Goal: Task Accomplishment & Management: Manage account settings

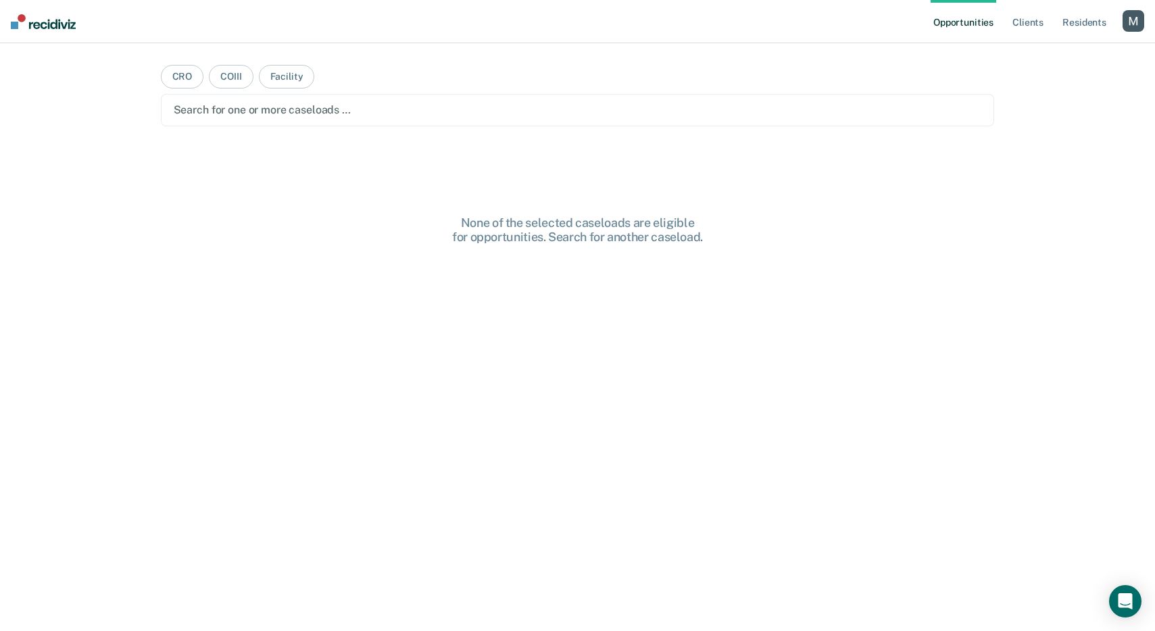
click at [1133, 28] on div "button" at bounding box center [1133, 21] width 22 height 22
click at [1045, 53] on link "Profile" at bounding box center [1078, 54] width 109 height 11
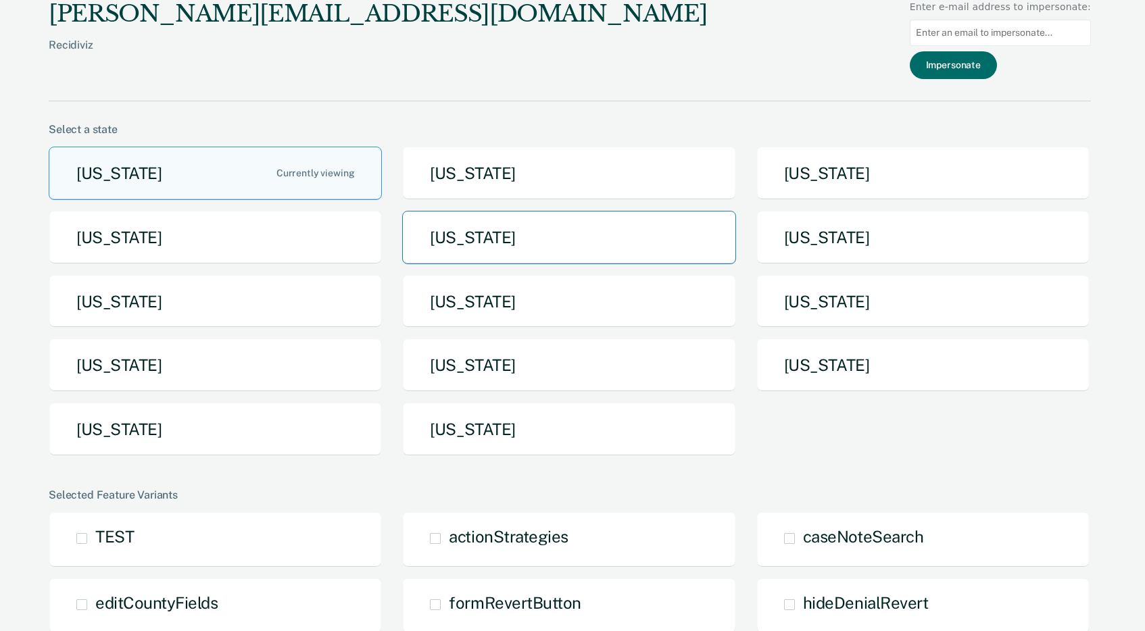
click at [460, 242] on button "[US_STATE]" at bounding box center [568, 237] width 333 height 53
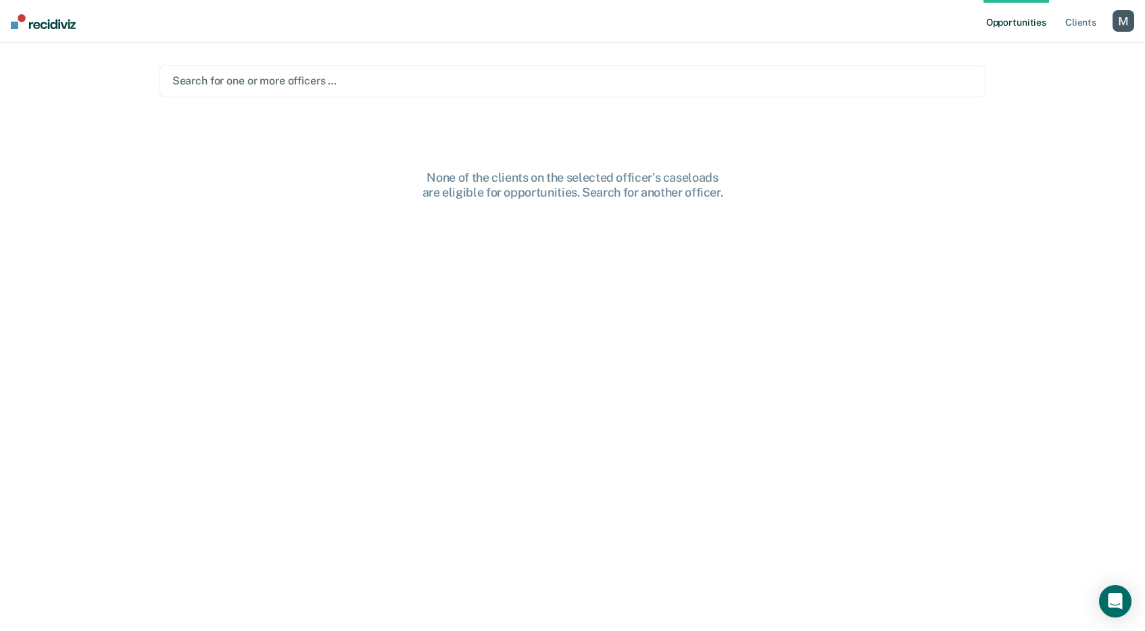
click at [559, 93] on div "Search for one or more officers …" at bounding box center [572, 81] width 826 height 32
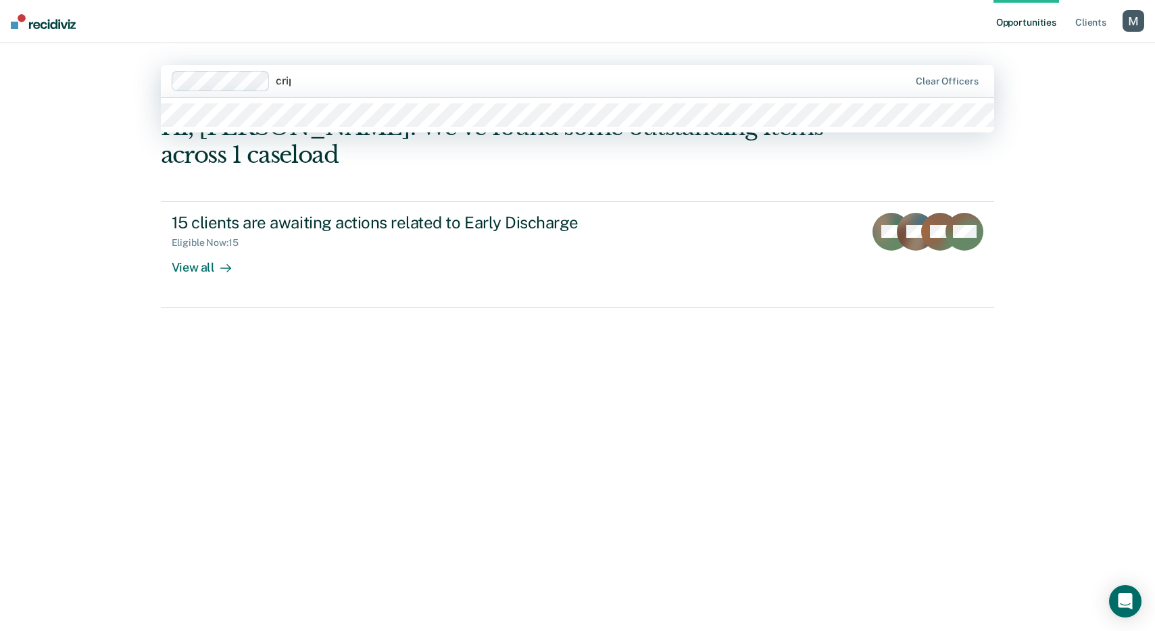
type input "cripe"
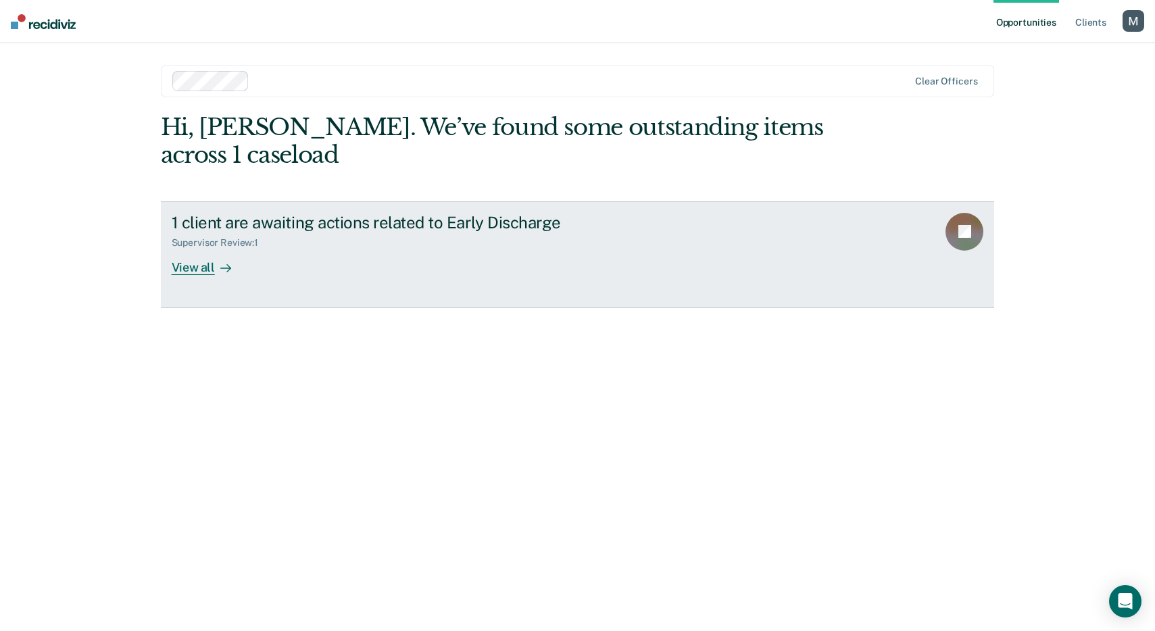
click at [210, 278] on link "1 client are awaiting actions related to Early Discharge Supervisor Review : 1 …" at bounding box center [578, 254] width 834 height 107
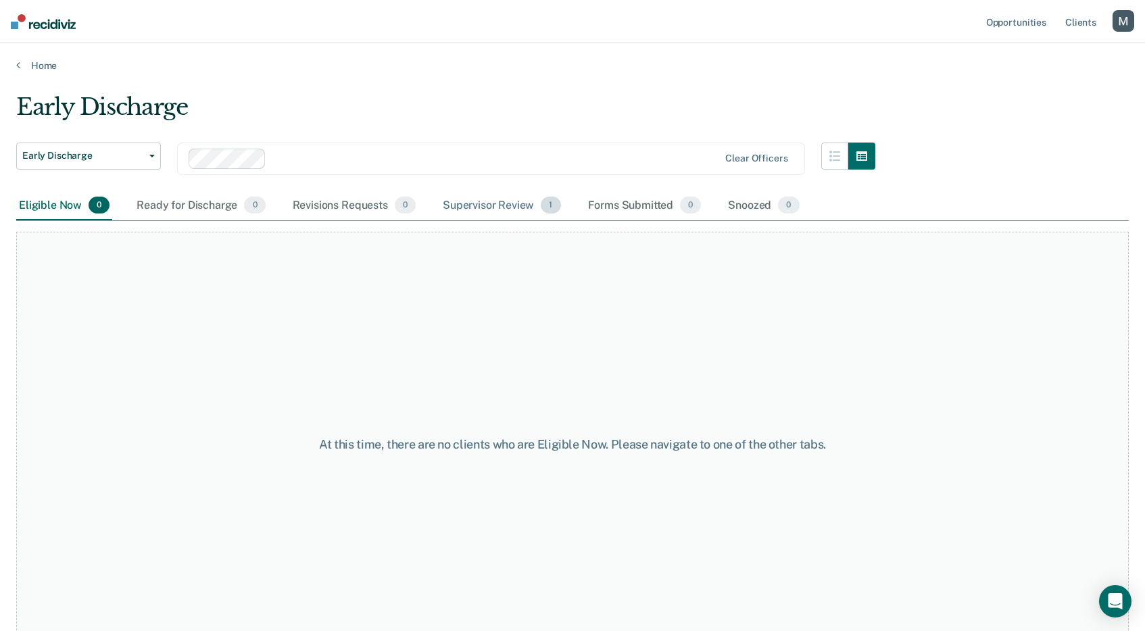
click at [507, 207] on div "Supervisor Review 1" at bounding box center [502, 206] width 124 height 30
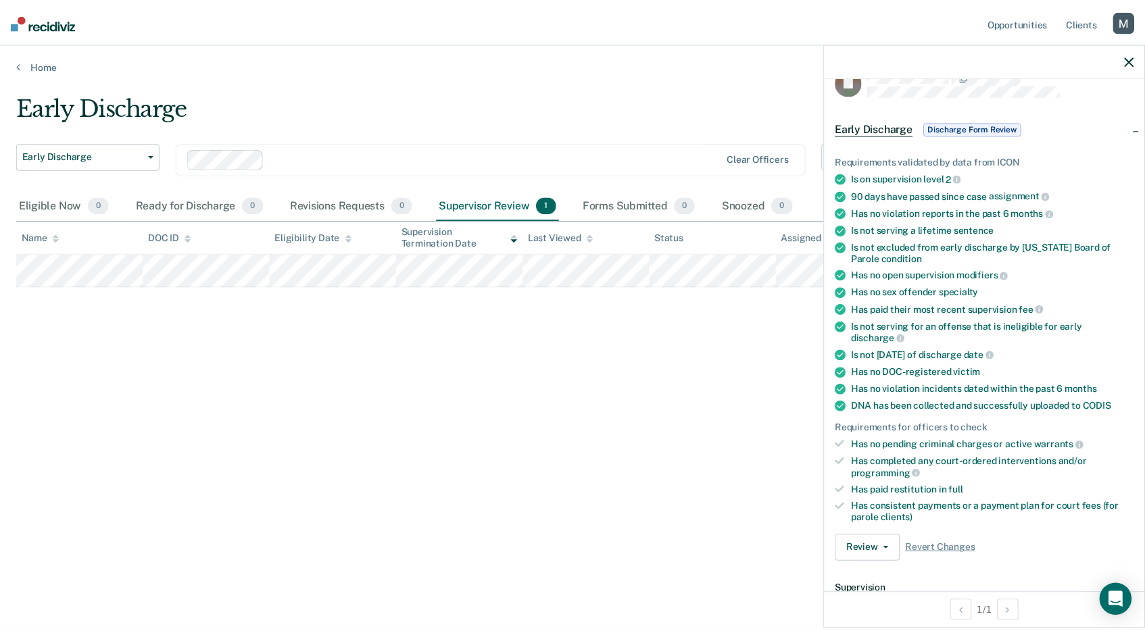
scroll to position [26, 0]
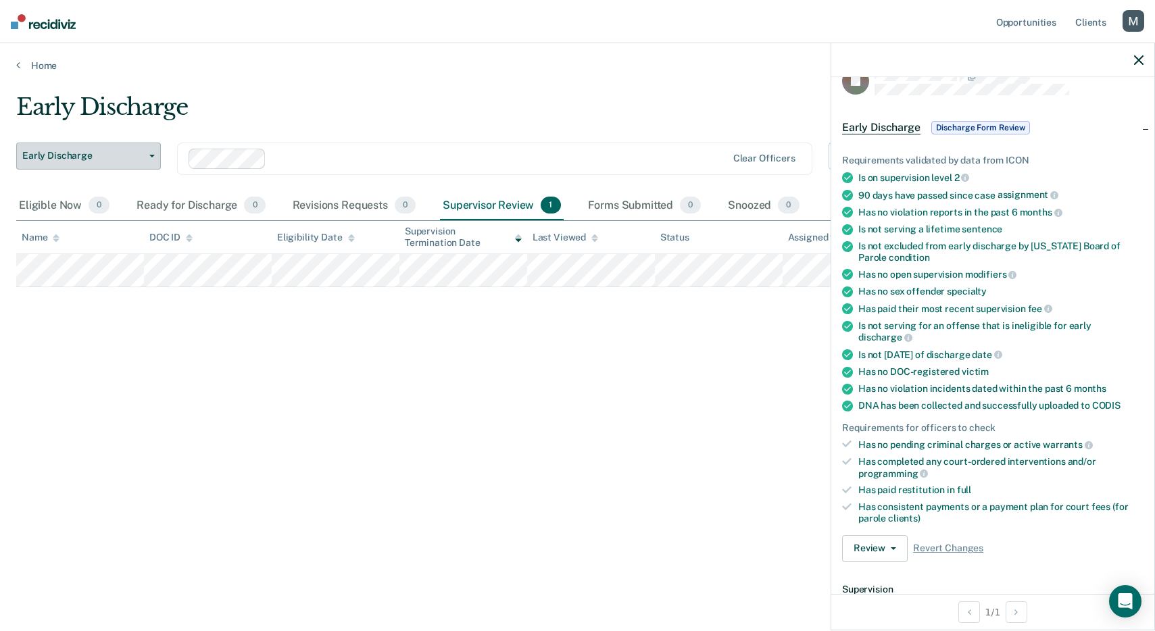
click at [116, 162] on button "Early Discharge" at bounding box center [88, 156] width 145 height 27
click at [382, 151] on div at bounding box center [499, 159] width 455 height 16
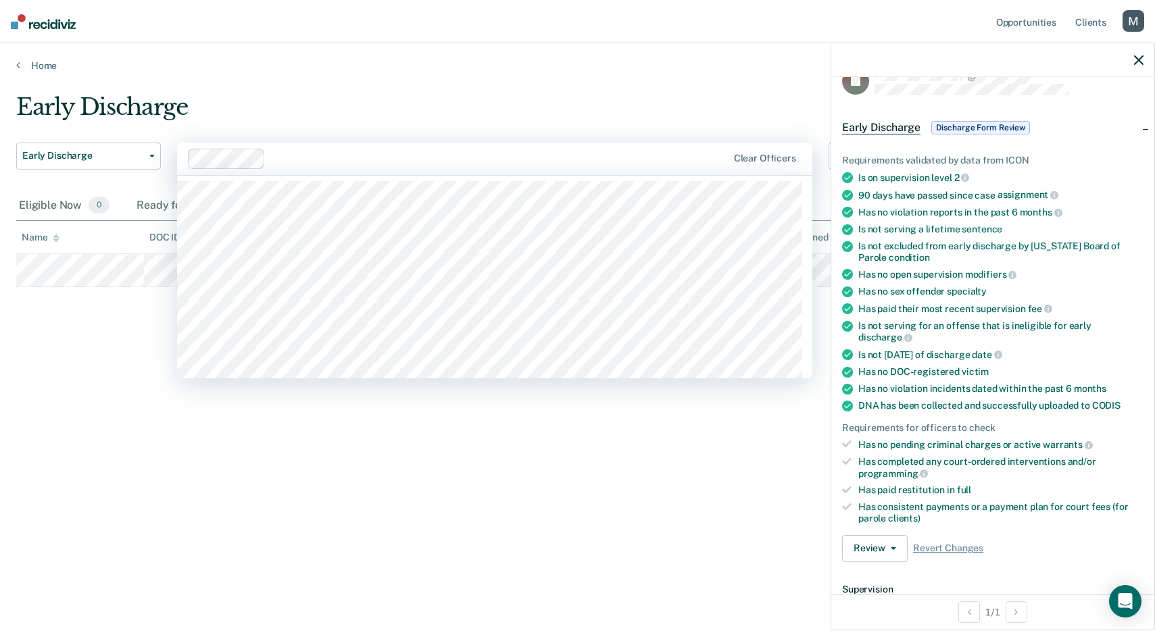
click at [355, 159] on div at bounding box center [499, 159] width 456 height 16
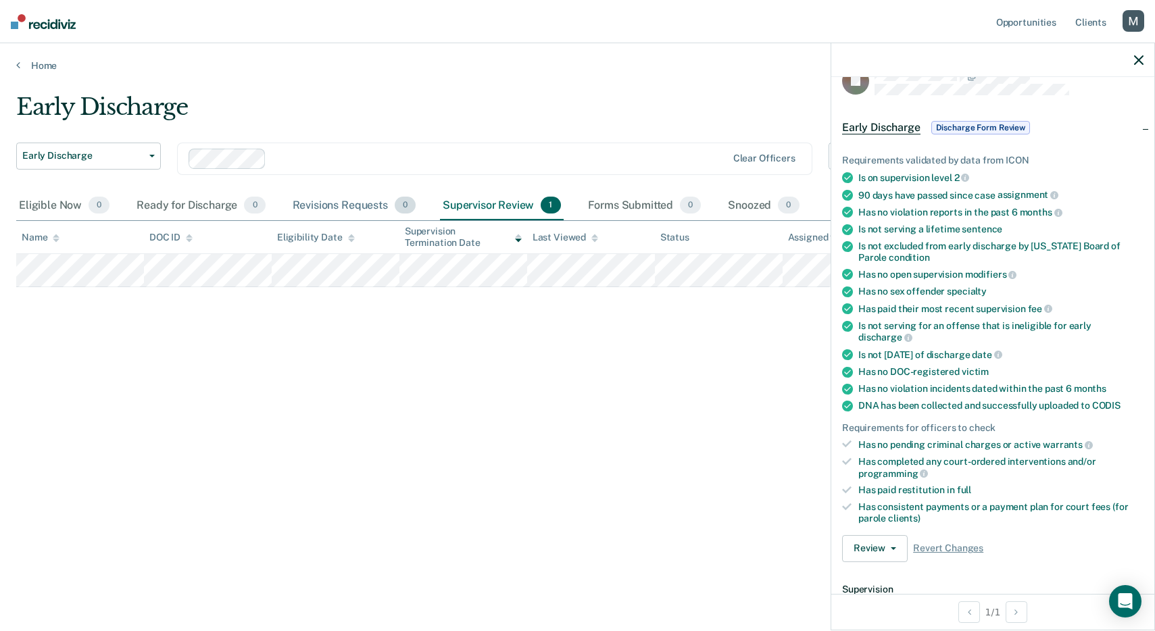
click at [324, 193] on div "Revisions Requests 0" at bounding box center [354, 206] width 128 height 30
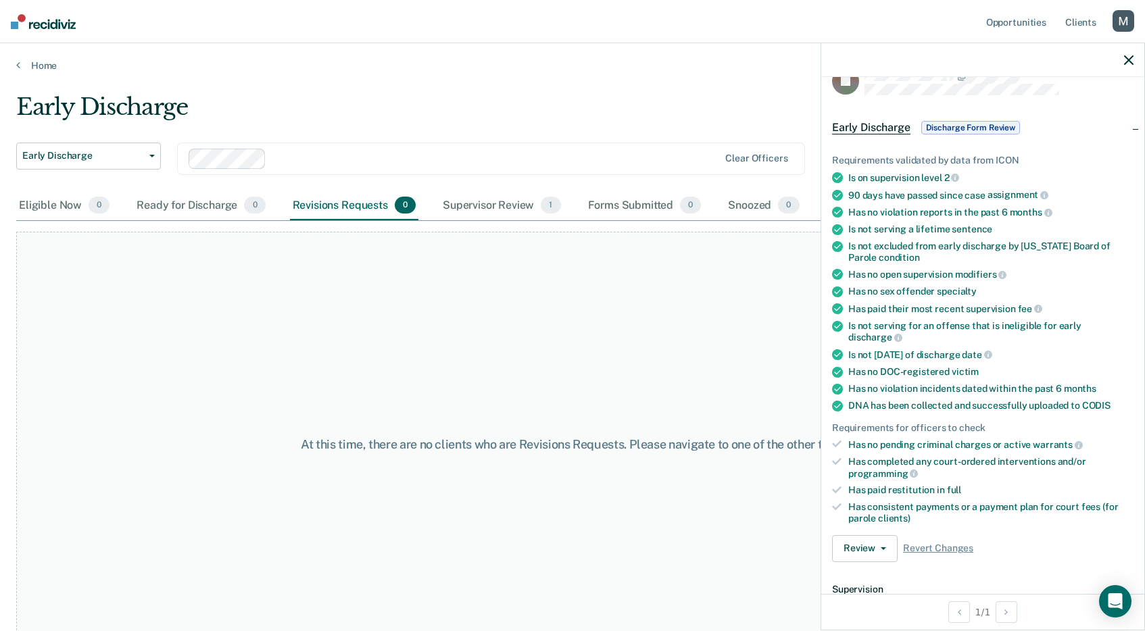
click at [326, 159] on div at bounding box center [495, 159] width 447 height 16
click at [1134, 61] on div at bounding box center [982, 60] width 323 height 34
click at [439, 159] on div at bounding box center [540, 159] width 355 height 16
click at [1127, 59] on icon "button" at bounding box center [1128, 59] width 9 height 9
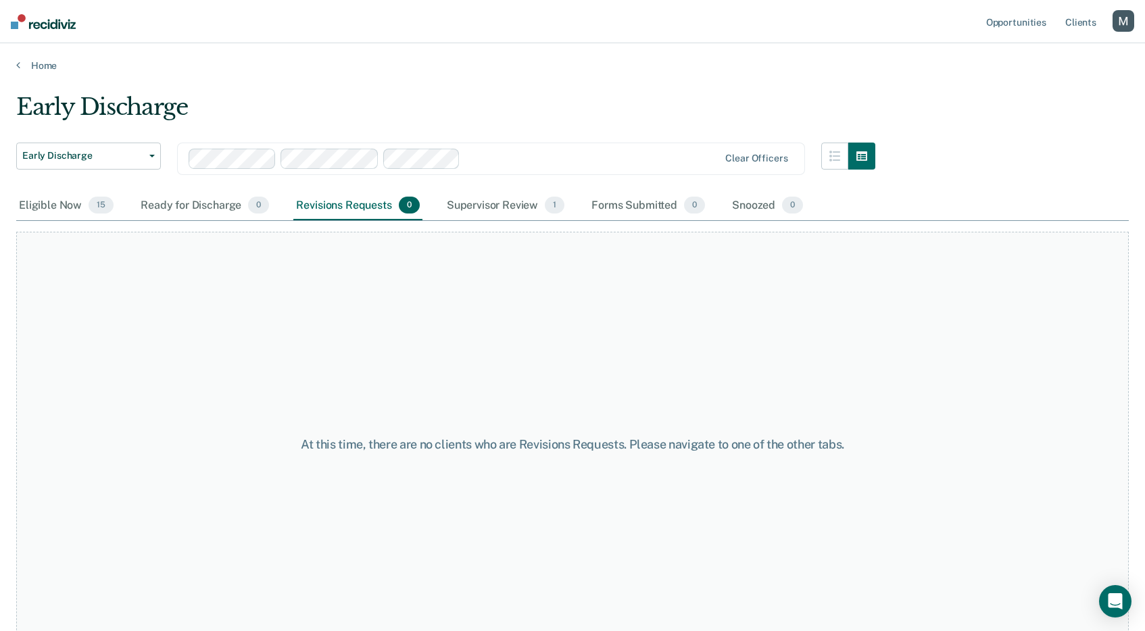
click at [505, 164] on div at bounding box center [592, 159] width 253 height 16
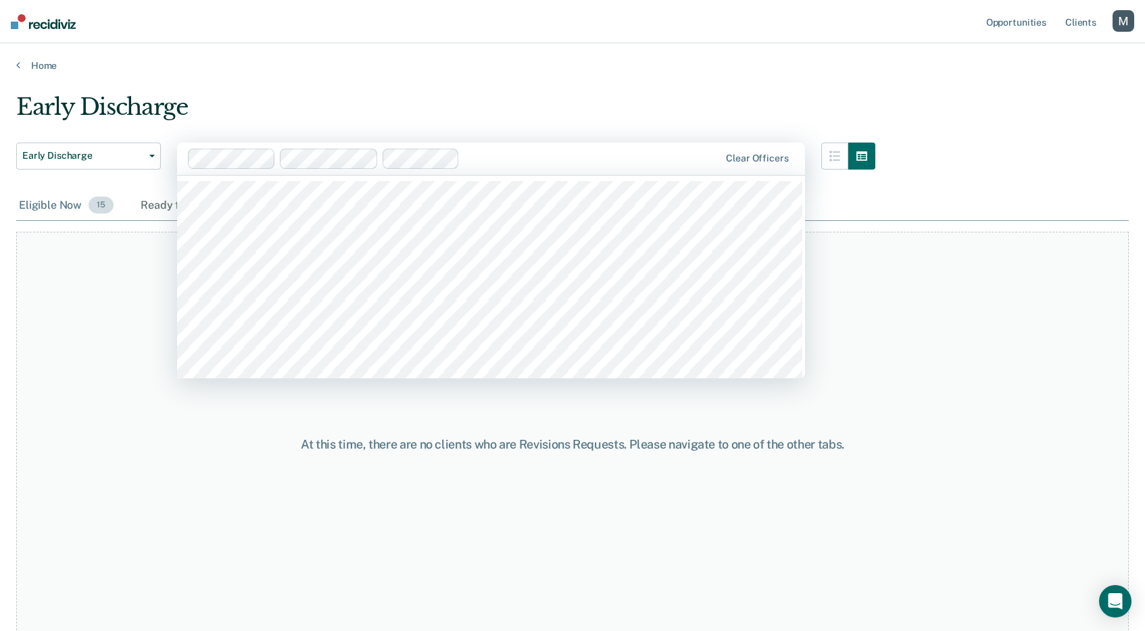
click at [59, 197] on div "Eligible Now 15" at bounding box center [66, 206] width 100 height 30
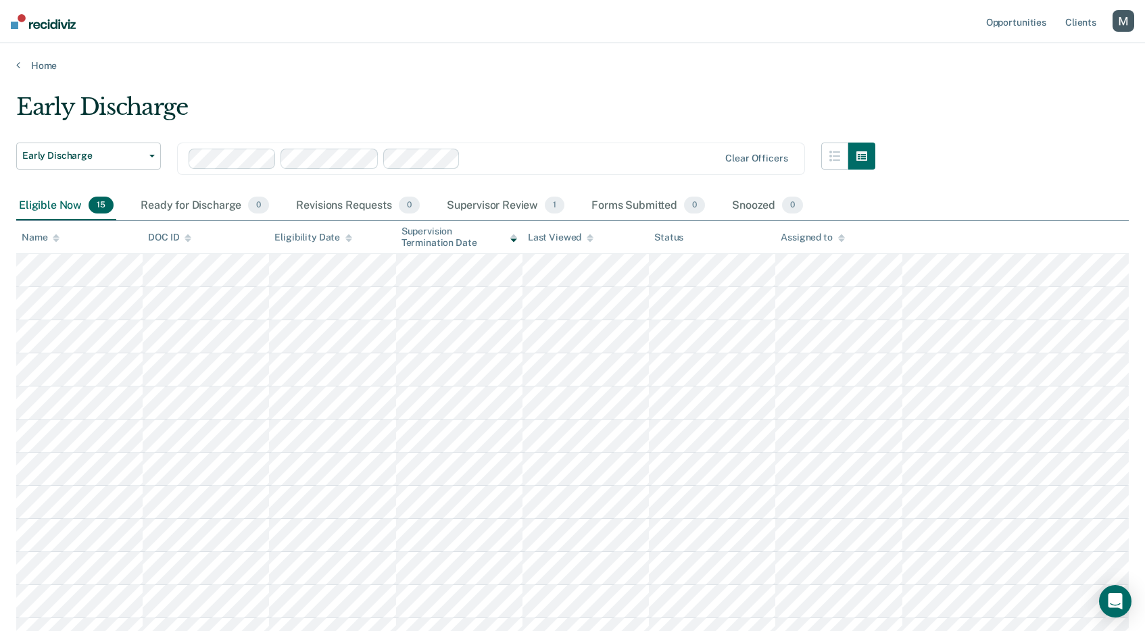
click at [62, 202] on div "Eligible Now 15" at bounding box center [66, 206] width 100 height 30
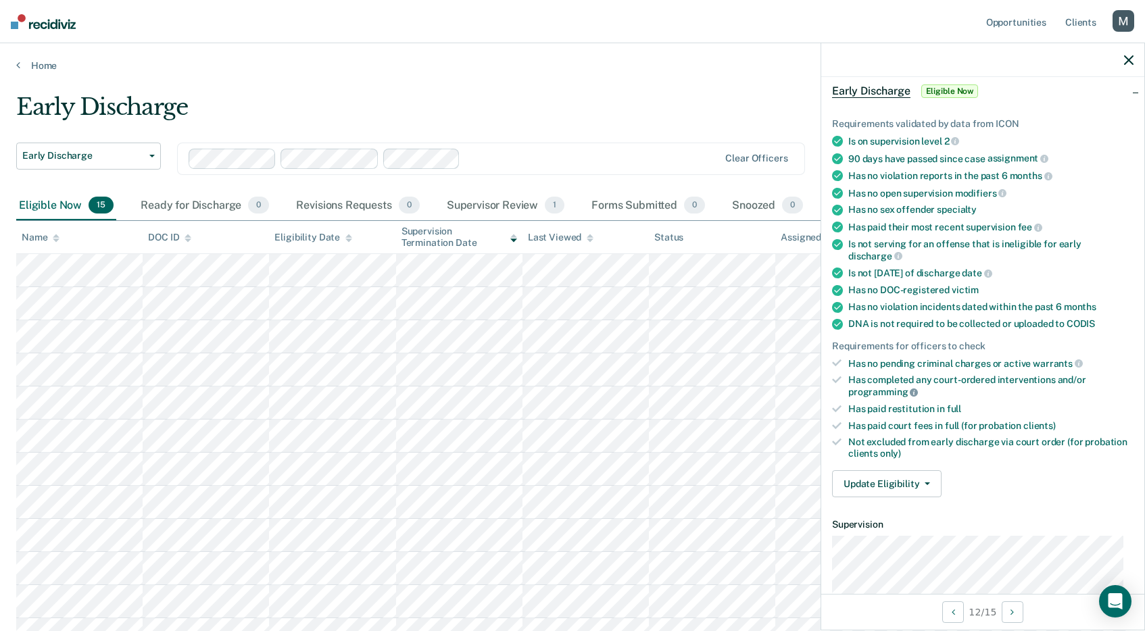
scroll to position [0, 0]
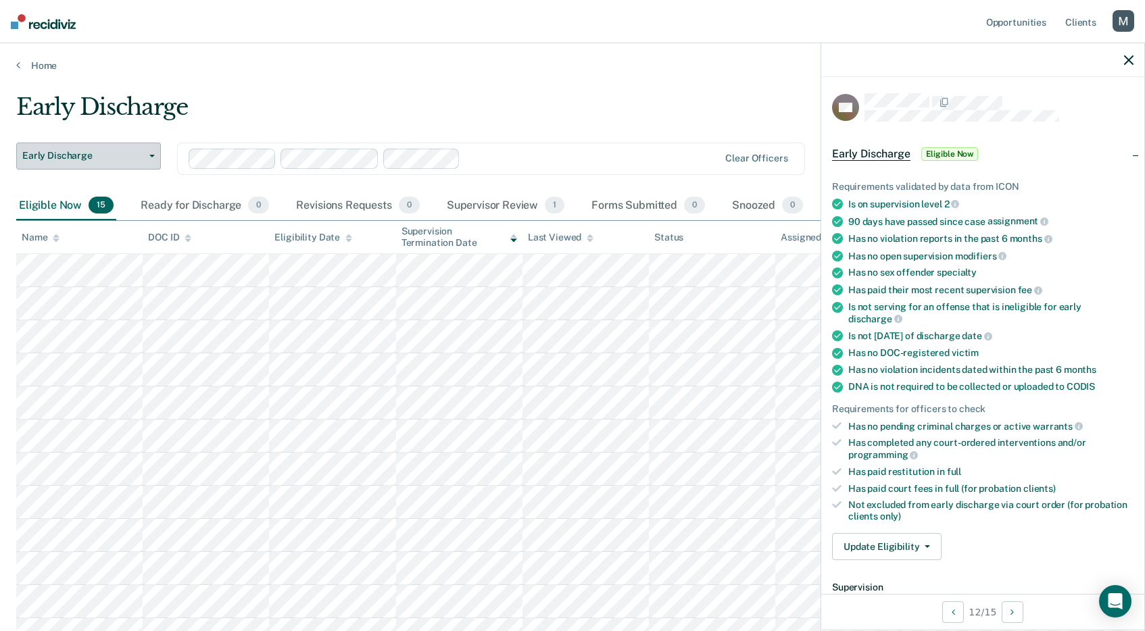
click at [114, 150] on span "Early Discharge" at bounding box center [83, 155] width 122 height 11
click at [534, 162] on div at bounding box center [592, 159] width 253 height 16
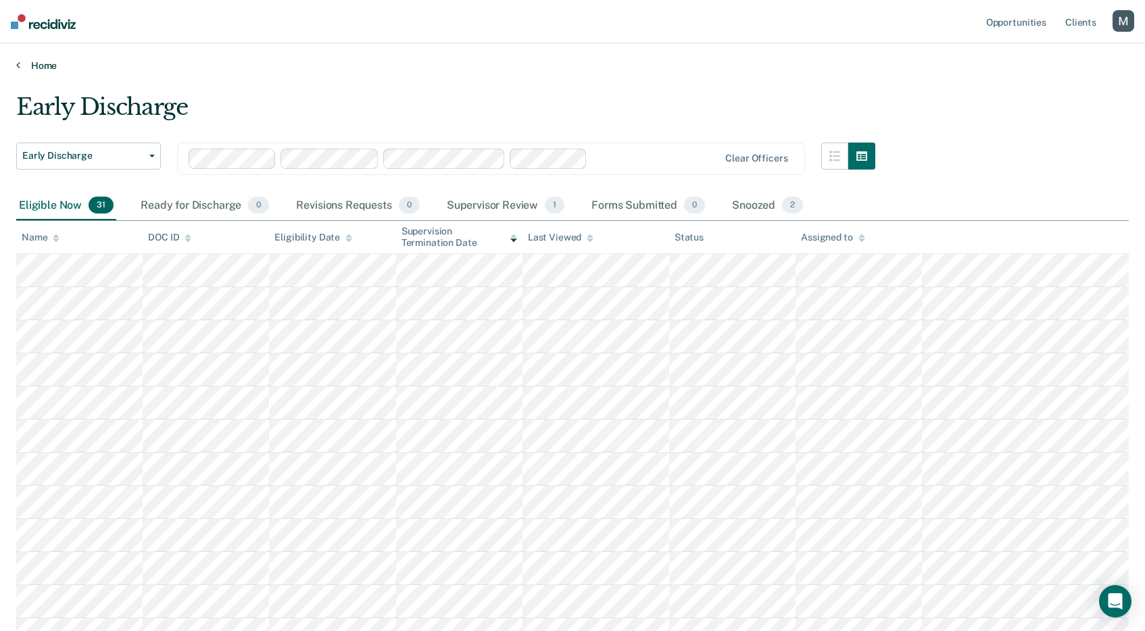
click at [35, 64] on link "Home" at bounding box center [572, 65] width 1112 height 12
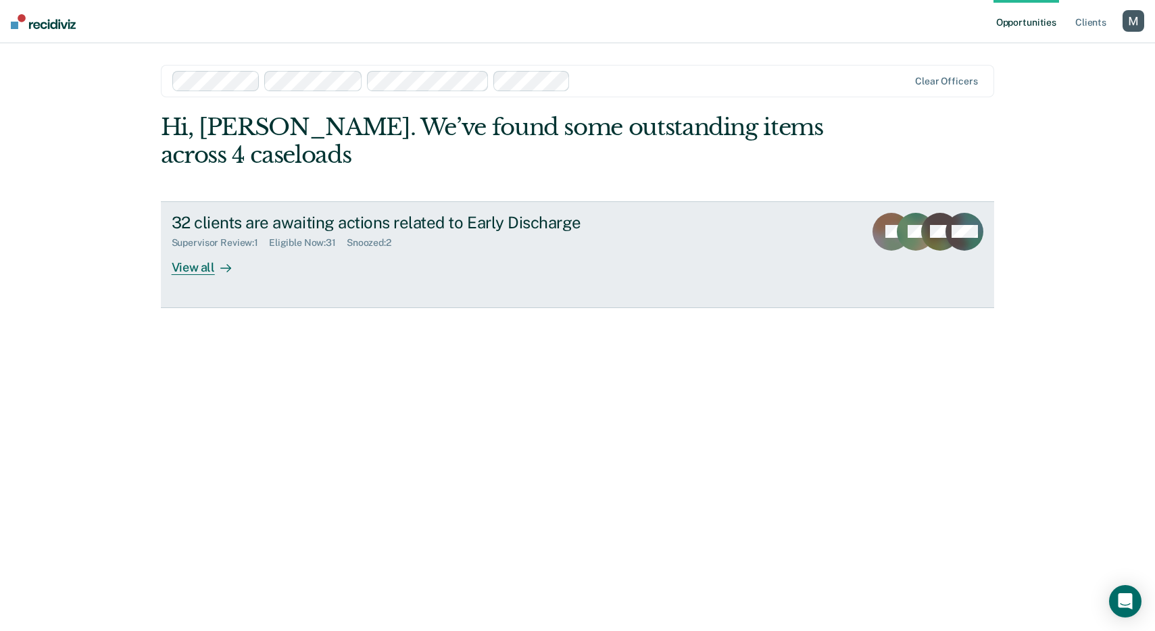
click at [323, 246] on div "Eligible Now : 31" at bounding box center [308, 242] width 78 height 11
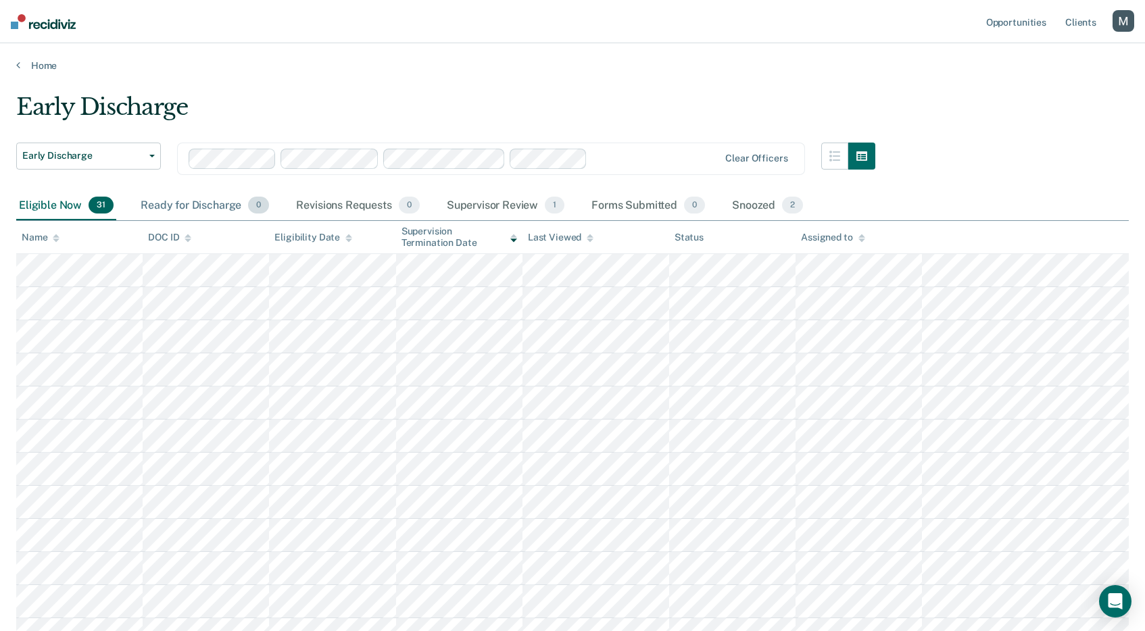
click at [229, 193] on div "Ready for Discharge 0" at bounding box center [205, 206] width 134 height 30
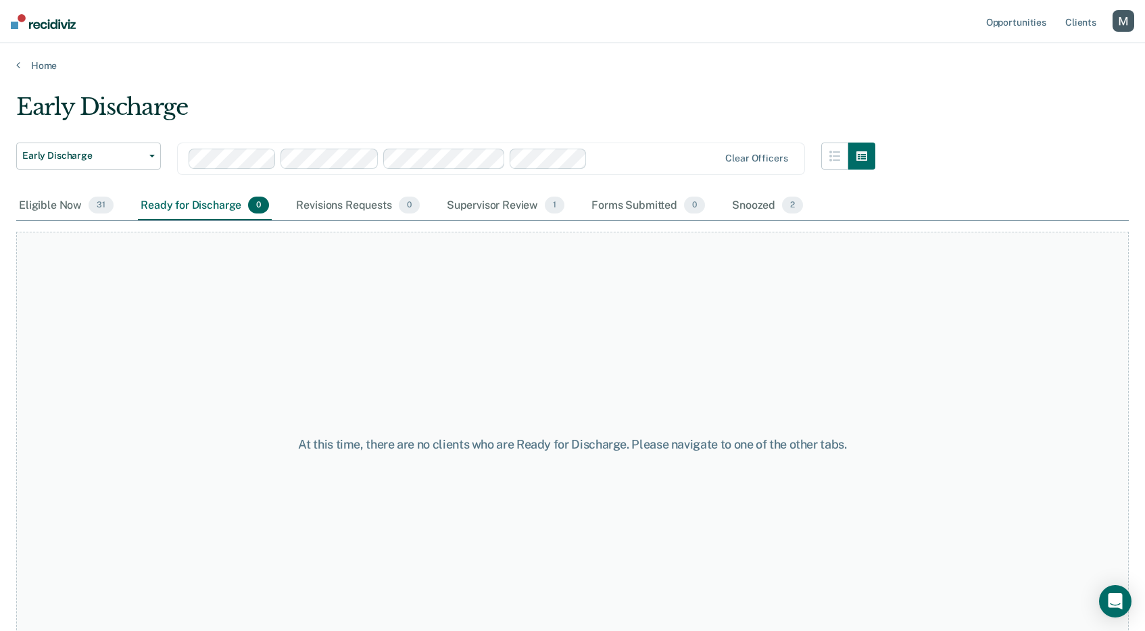
click at [621, 167] on div at bounding box center [454, 159] width 531 height 20
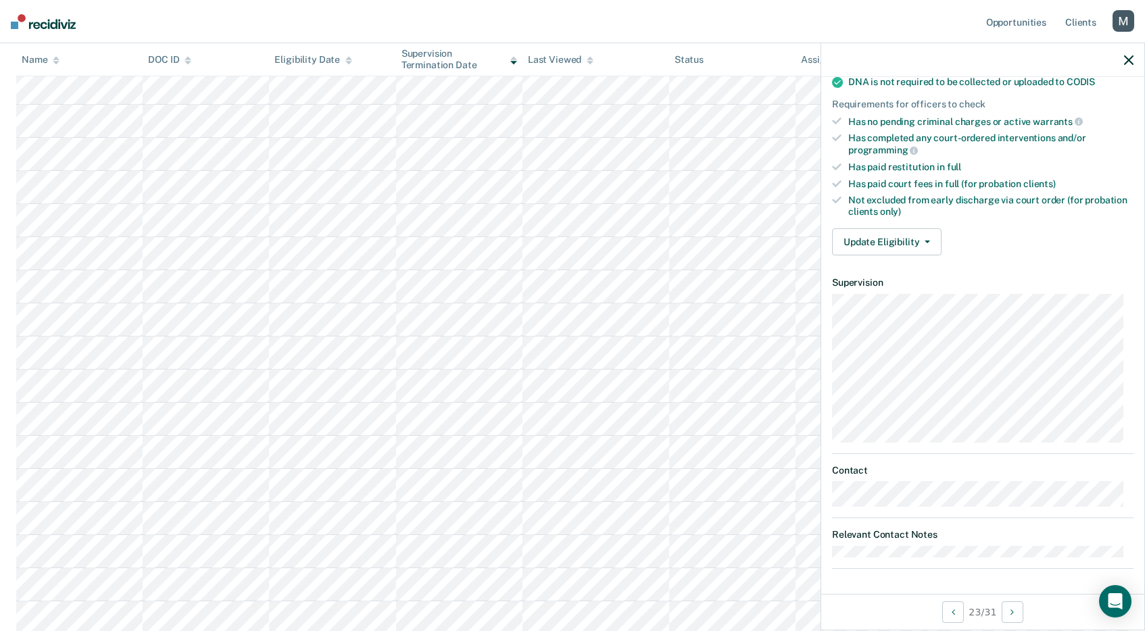
scroll to position [762, 0]
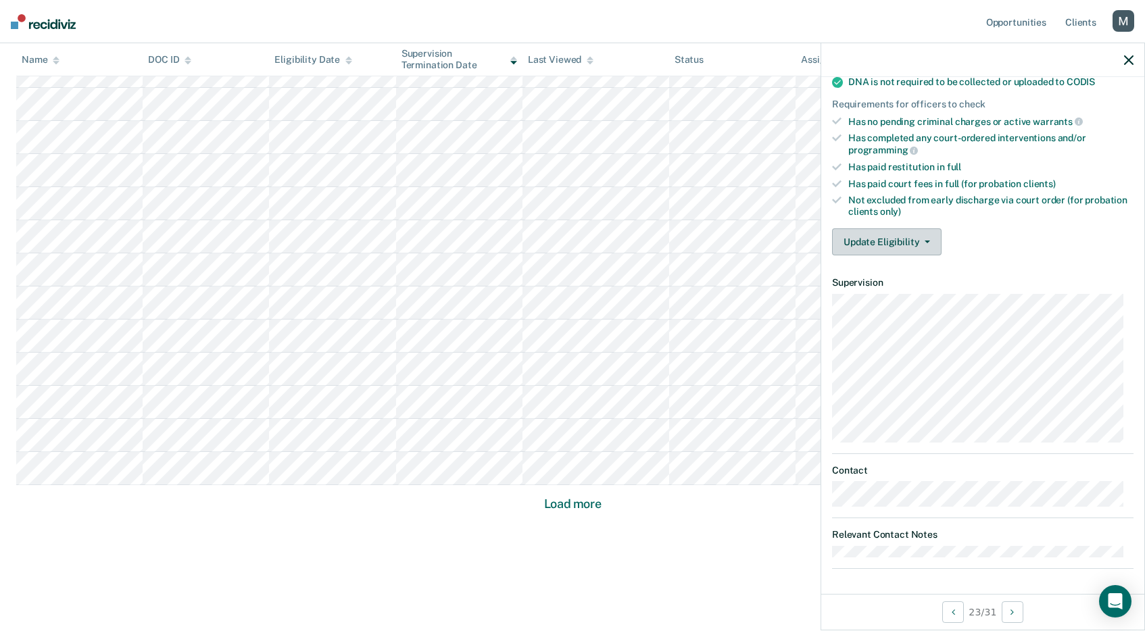
click at [927, 247] on button "Update Eligibility" at bounding box center [886, 241] width 109 height 27
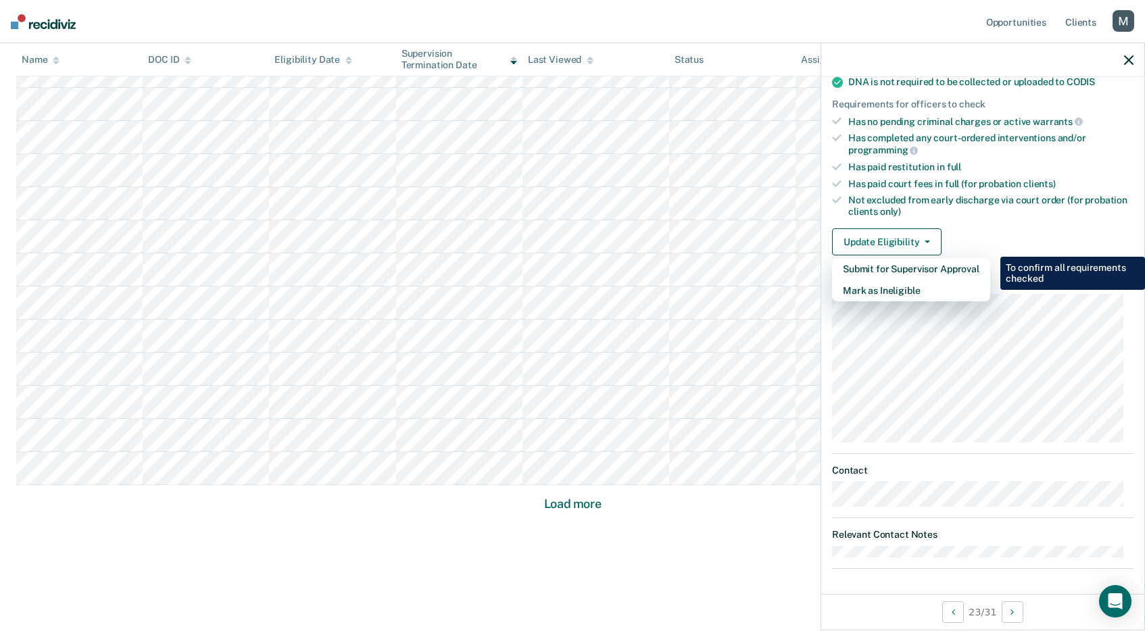
click at [947, 169] on span "full" at bounding box center [954, 167] width 14 height 11
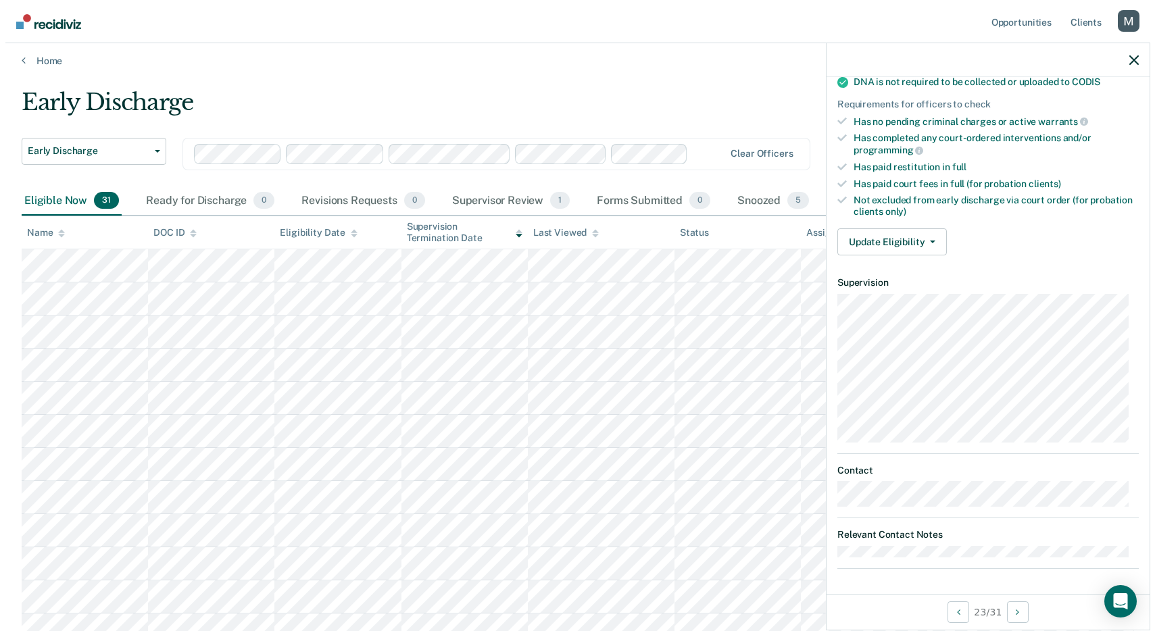
scroll to position [0, 0]
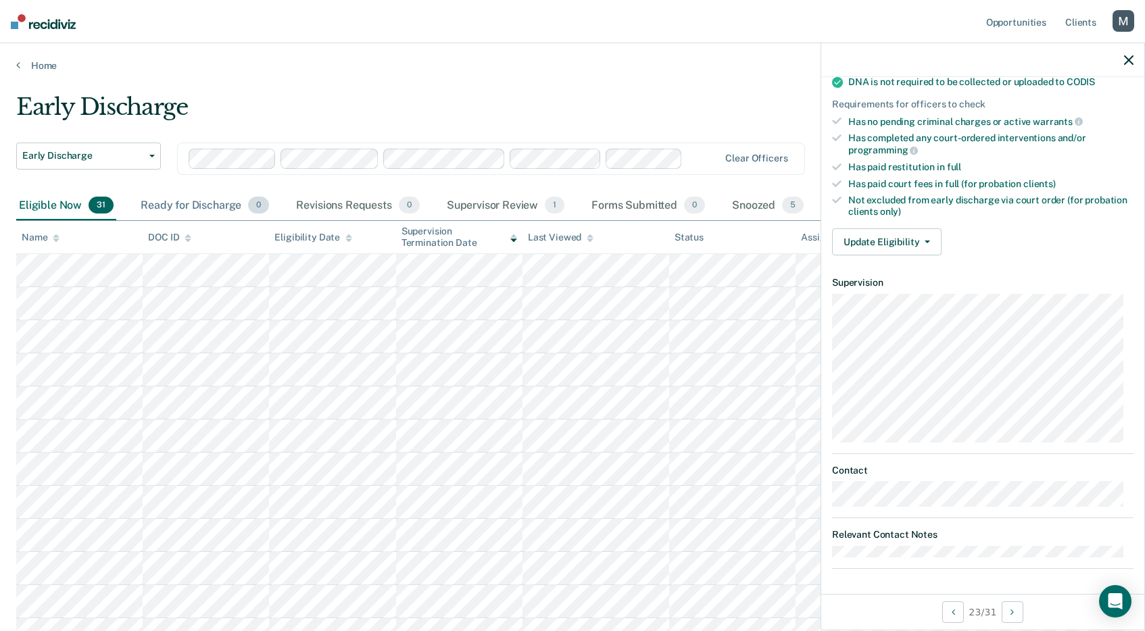
click at [163, 212] on div "Ready for Discharge 0" at bounding box center [205, 206] width 134 height 30
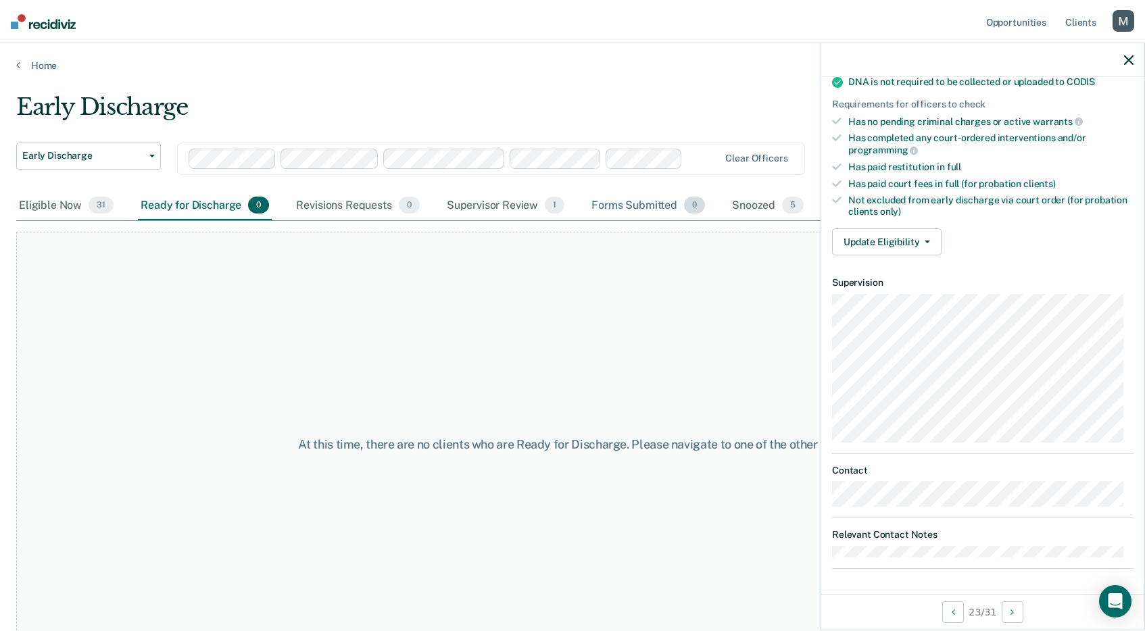
click at [645, 211] on div "Forms Submitted 0" at bounding box center [648, 206] width 119 height 30
click at [520, 209] on div "Supervisor Review 1" at bounding box center [506, 206] width 124 height 30
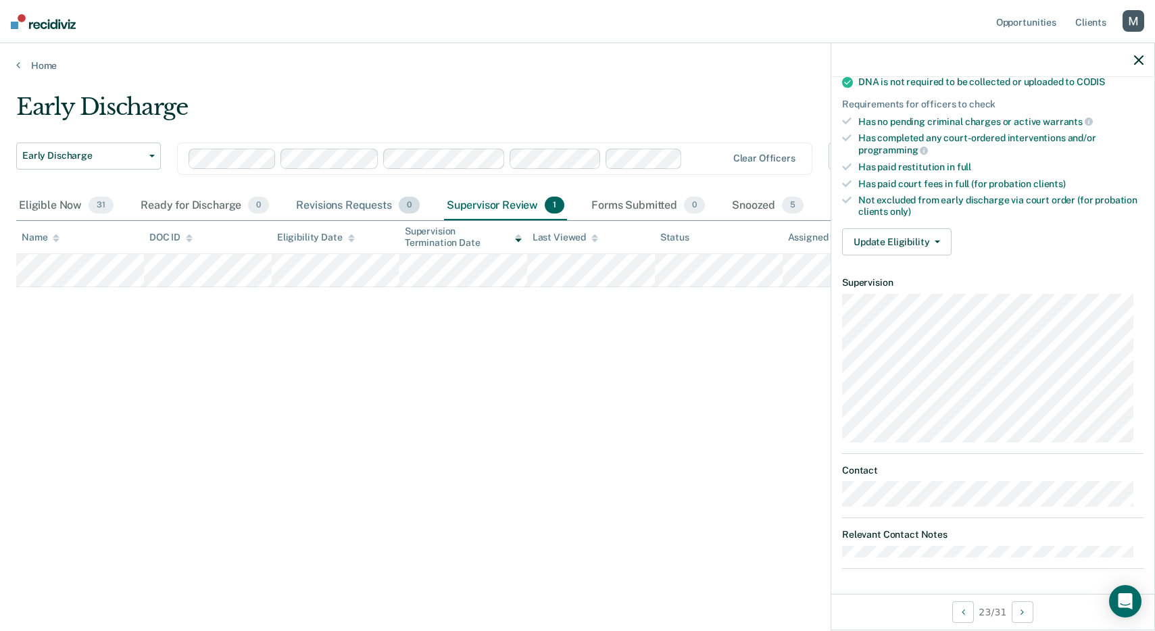
click at [330, 207] on div "Revisions Requests 0" at bounding box center [357, 206] width 128 height 30
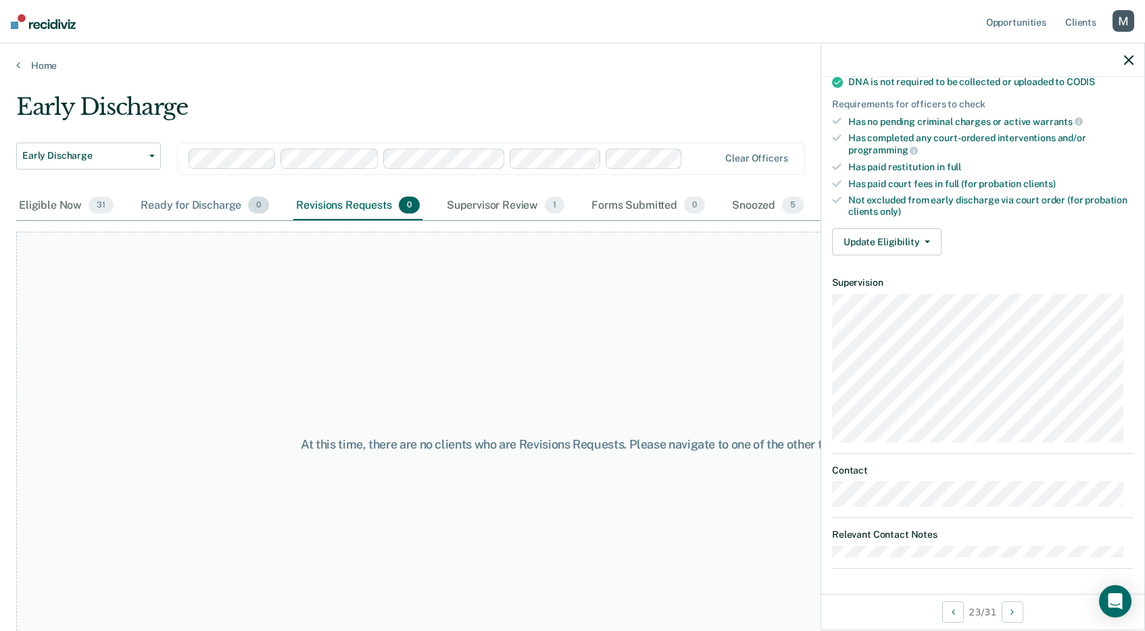
click at [173, 203] on div "Ready for Discharge 0" at bounding box center [205, 206] width 134 height 30
click at [51, 197] on div "Eligible Now 31" at bounding box center [66, 206] width 100 height 30
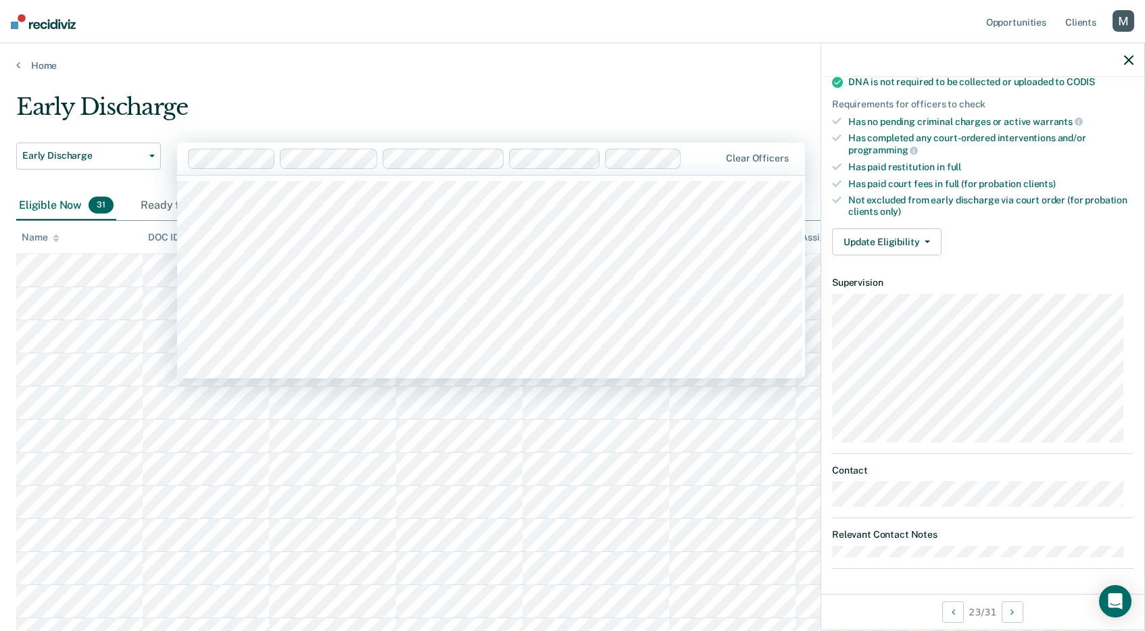
click at [703, 157] on div at bounding box center [703, 159] width 32 height 16
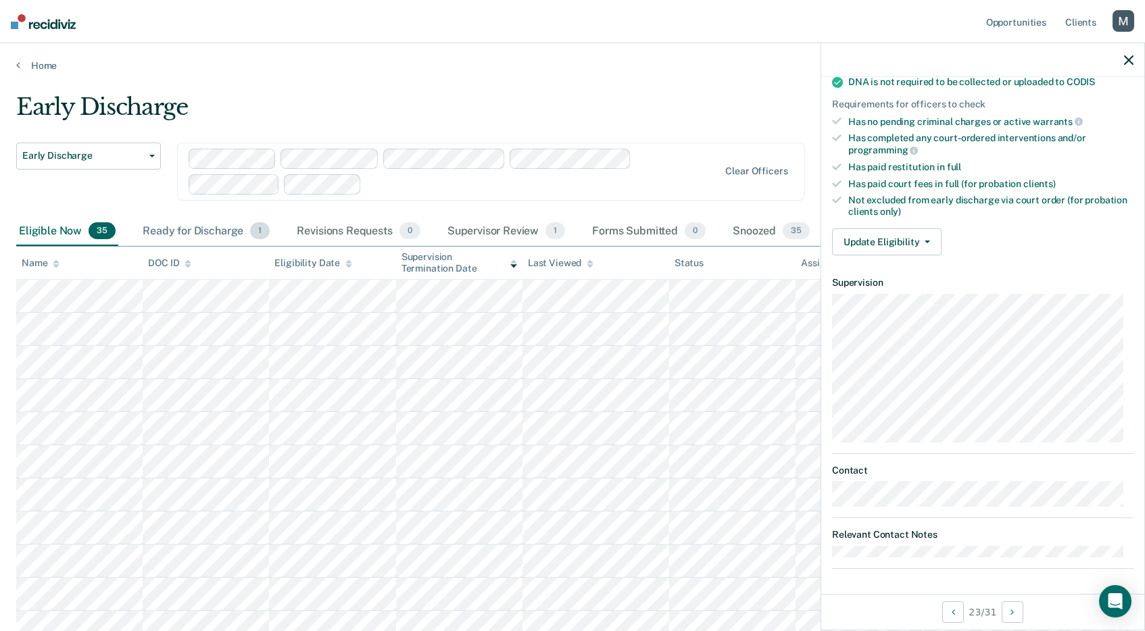
click at [216, 237] on div "Ready for Discharge 1" at bounding box center [206, 232] width 132 height 30
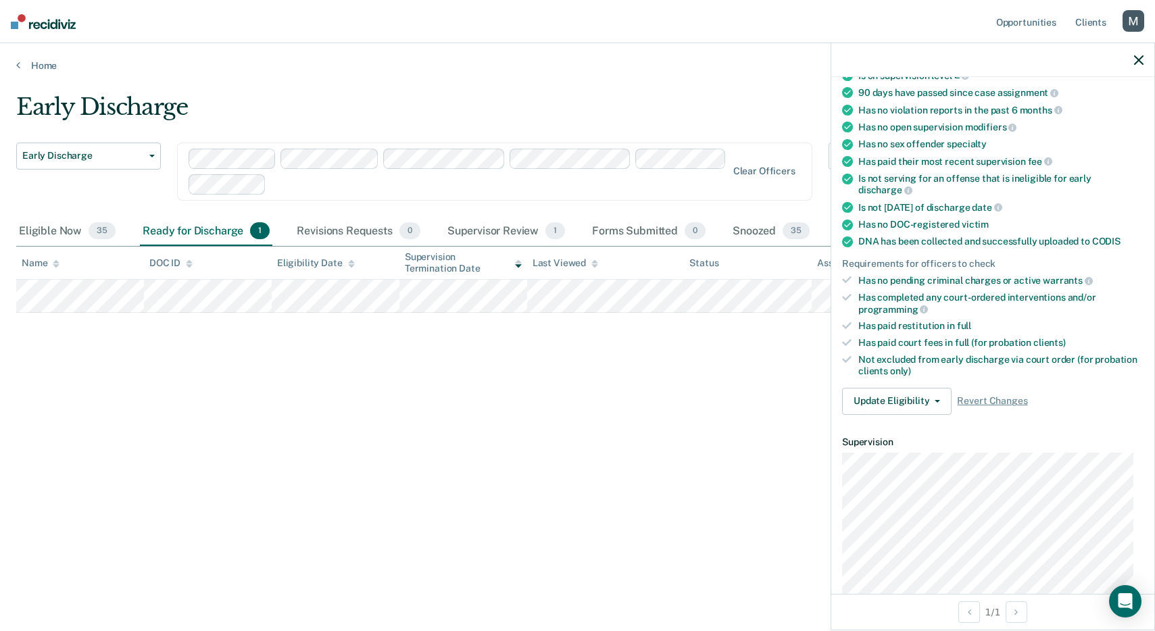
scroll to position [203, 0]
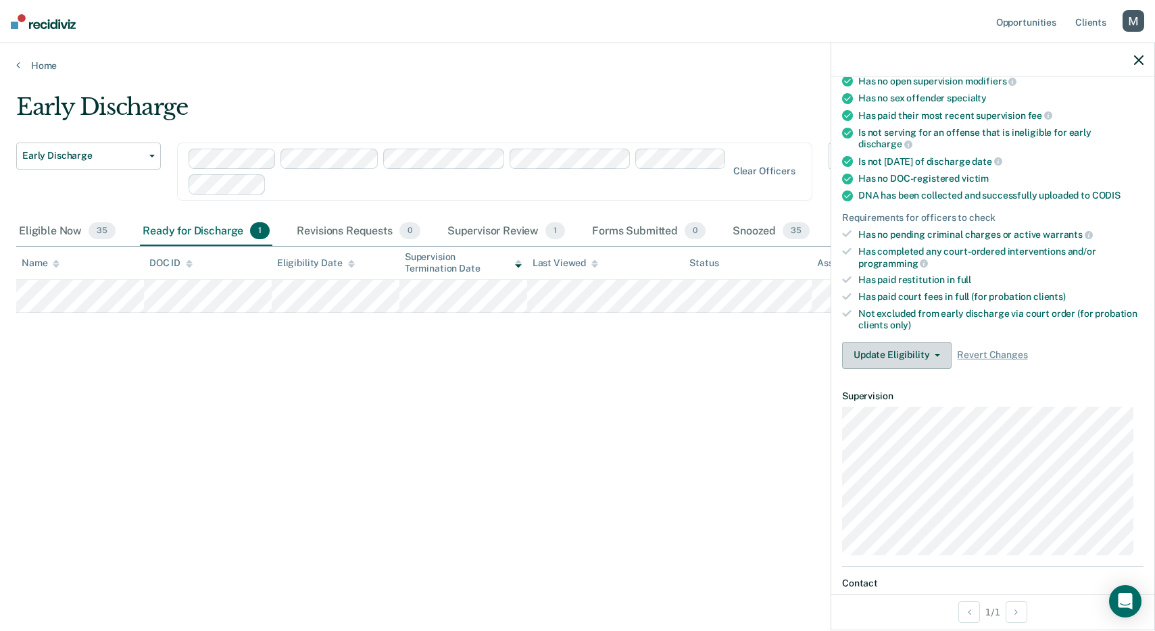
click at [930, 360] on button "Update Eligibility" at bounding box center [896, 355] width 109 height 27
click at [957, 276] on span "full" at bounding box center [964, 279] width 14 height 11
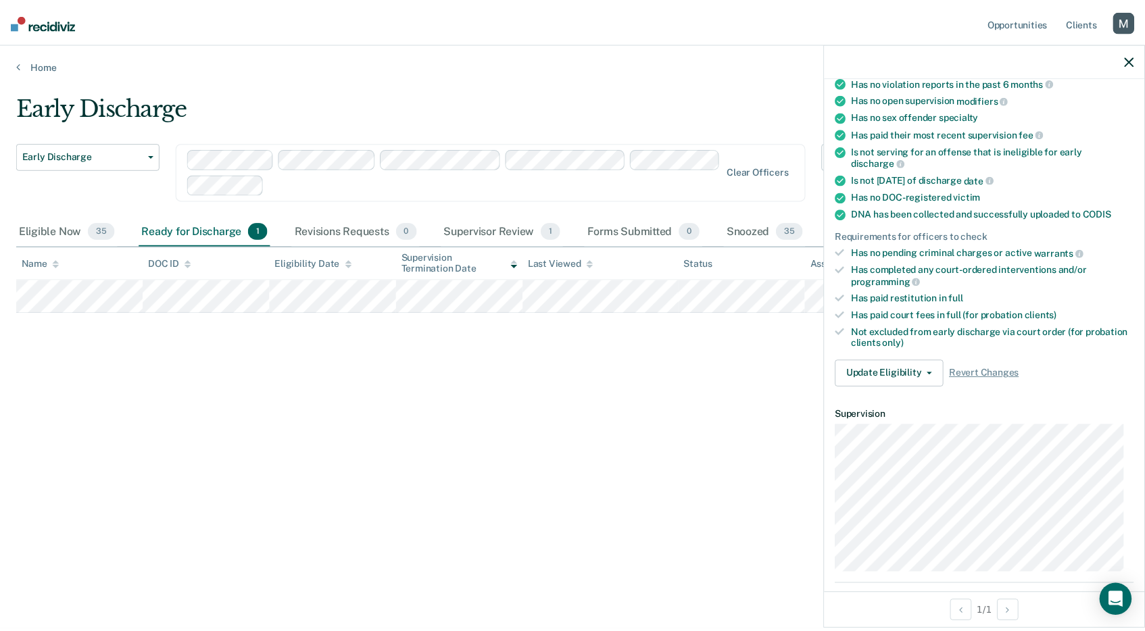
scroll to position [364, 0]
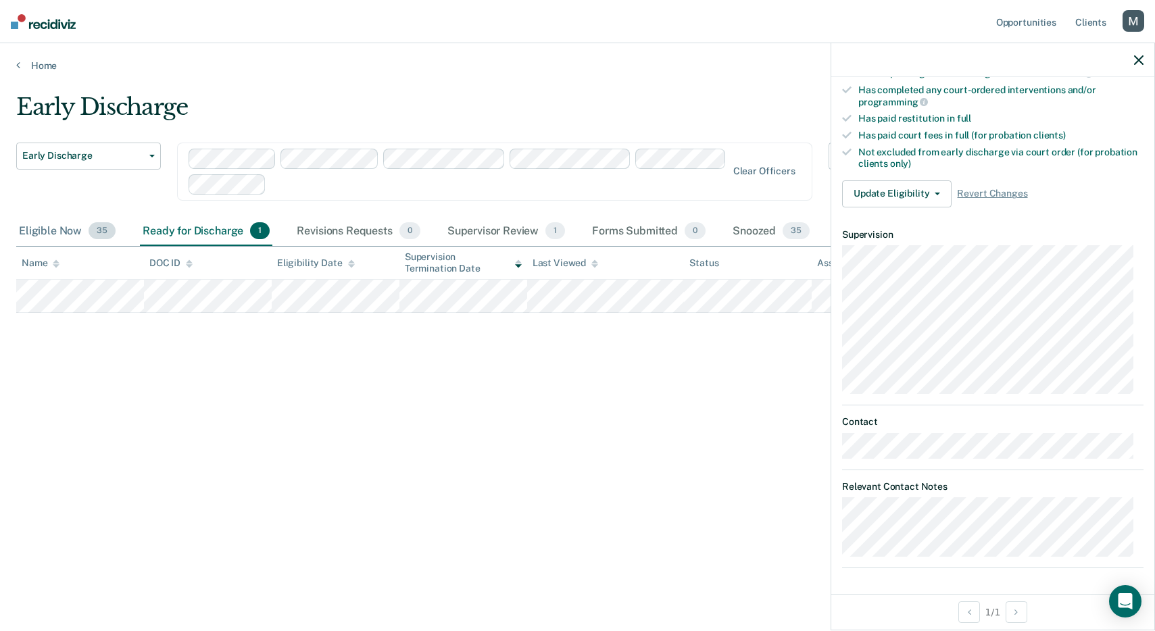
click at [32, 228] on div "Eligible Now 35" at bounding box center [67, 232] width 102 height 30
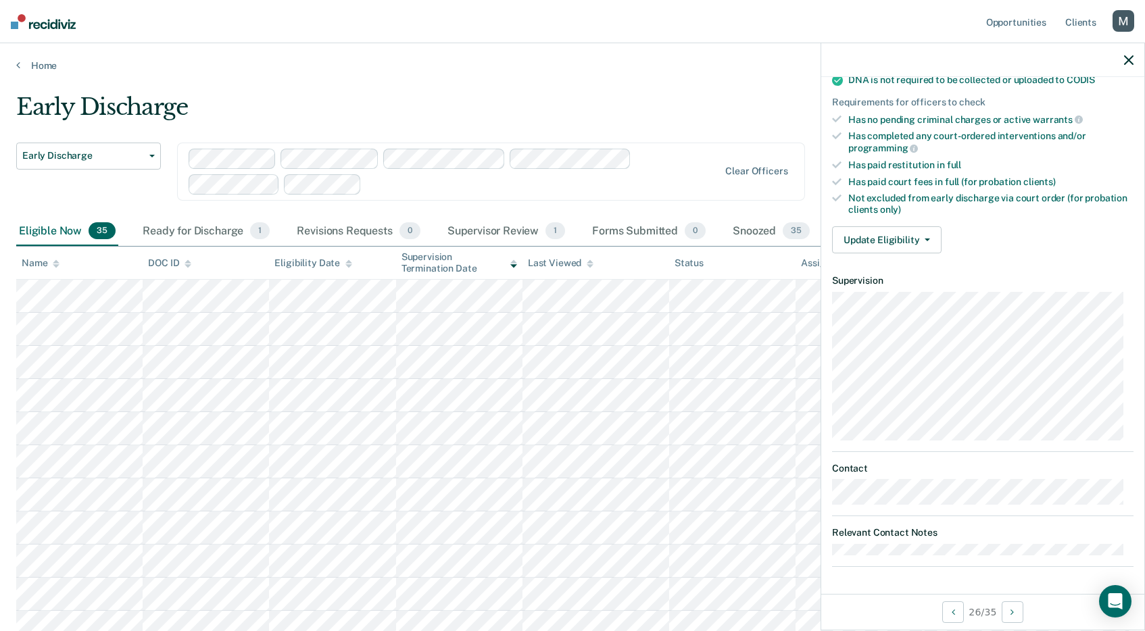
scroll to position [305, 0]
click at [919, 243] on button "Update Eligibility" at bounding box center [886, 241] width 109 height 27
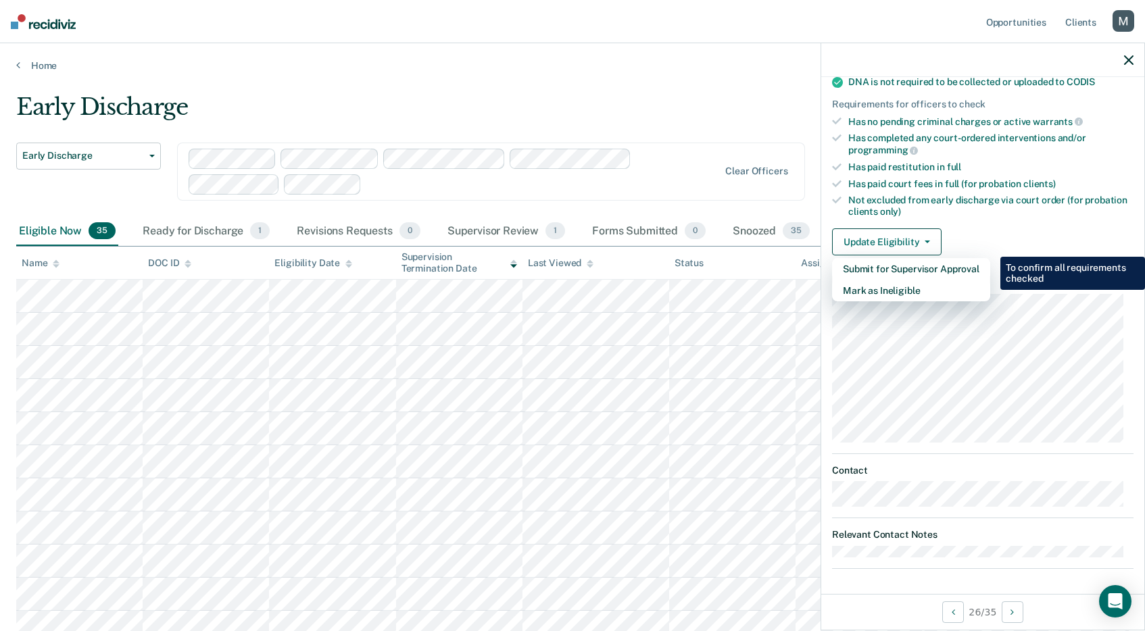
click at [1024, 222] on div "Requirements validated by data from ICON Is on supervision level 2 90 days have…" at bounding box center [982, 61] width 323 height 412
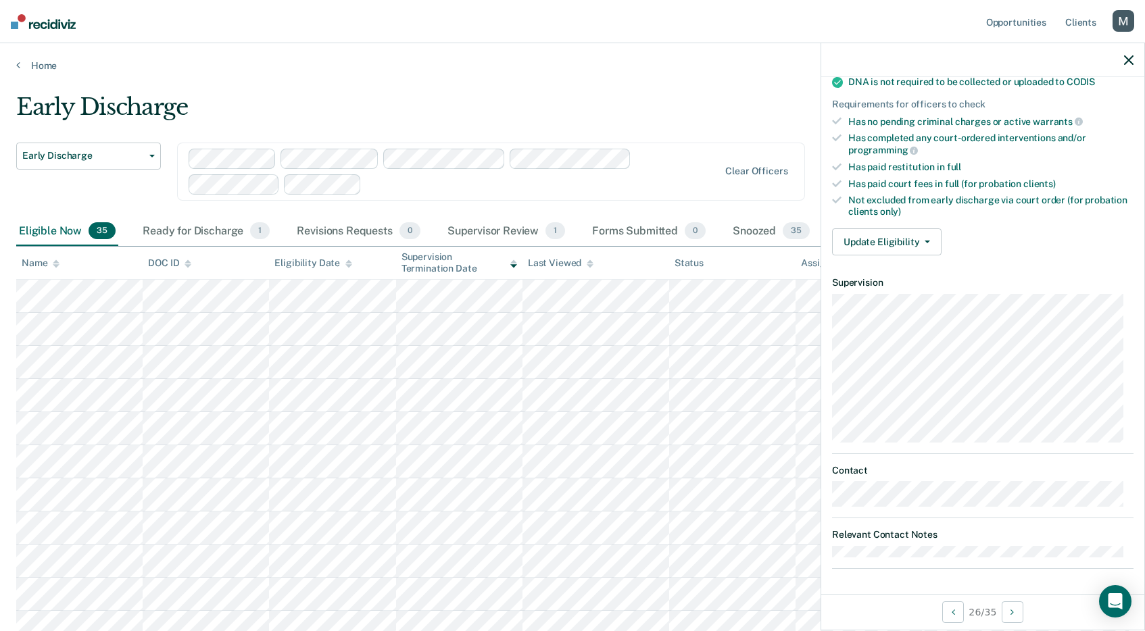
click at [1124, 25] on div "button" at bounding box center [1123, 21] width 22 height 22
click at [1041, 90] on link "Log Out" at bounding box center [1068, 88] width 109 height 11
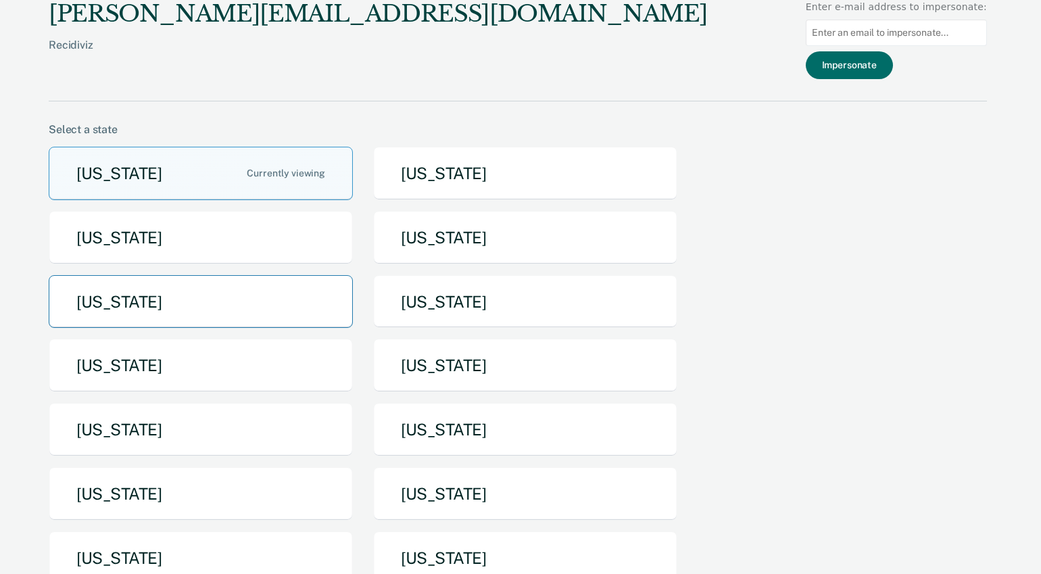
click at [209, 289] on button "Iowa" at bounding box center [201, 301] width 304 height 53
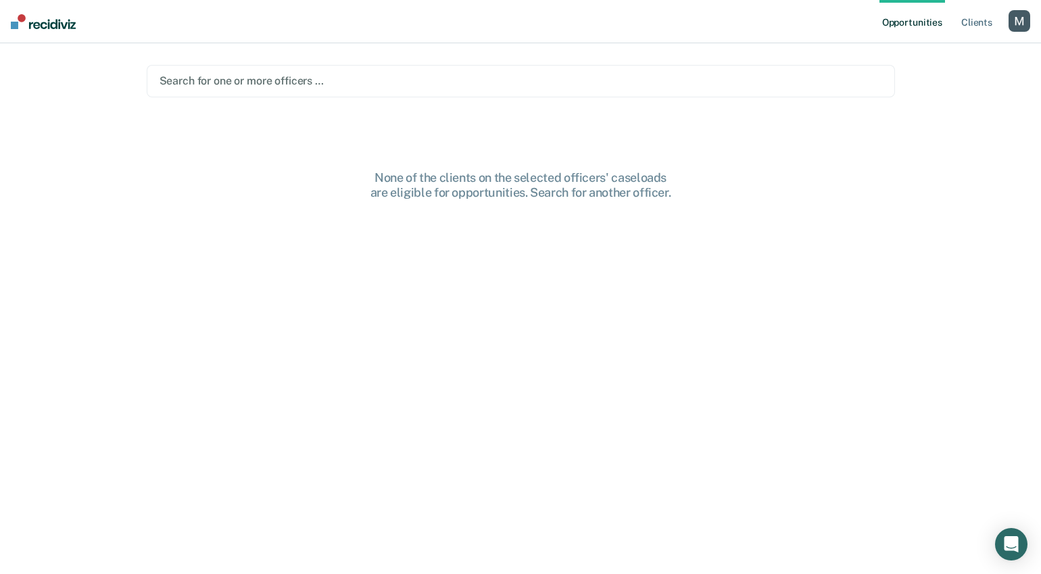
click at [228, 80] on div at bounding box center [520, 81] width 722 height 16
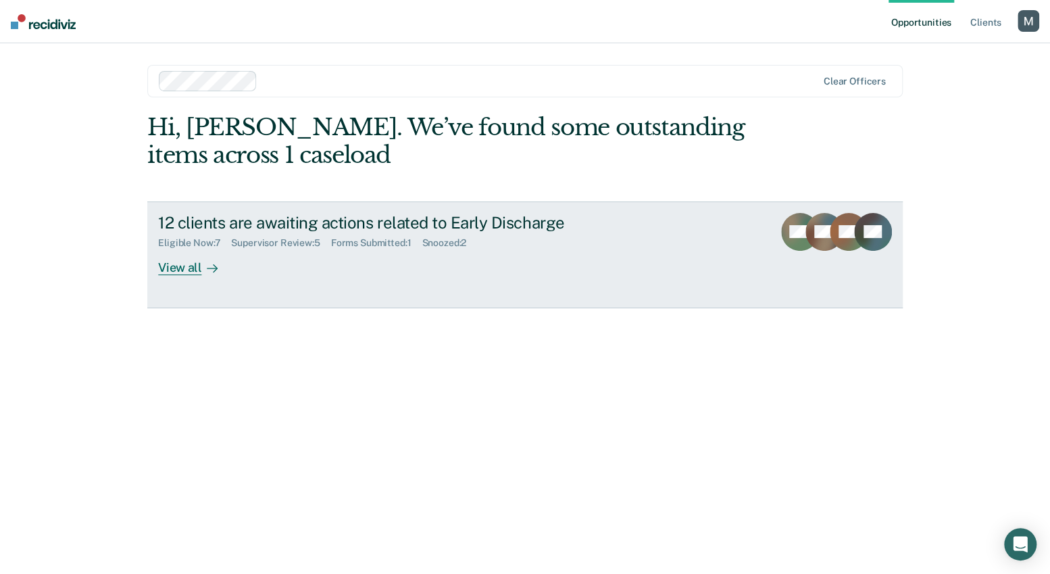
click at [248, 259] on div "12 clients are awaiting actions related to Early Discharge Eligible Now : 7 Sup…" at bounding box center [411, 244] width 507 height 62
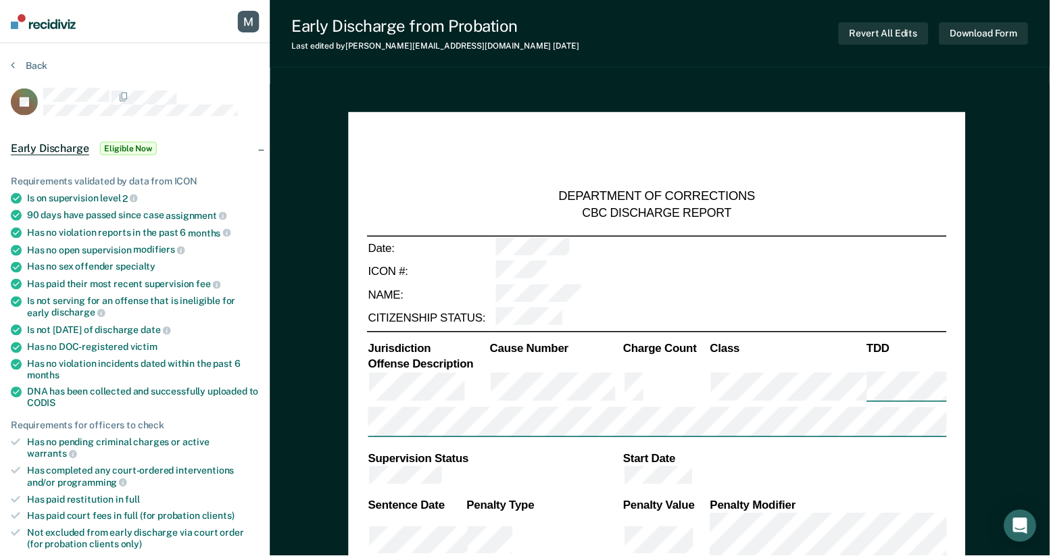
type textarea "x"
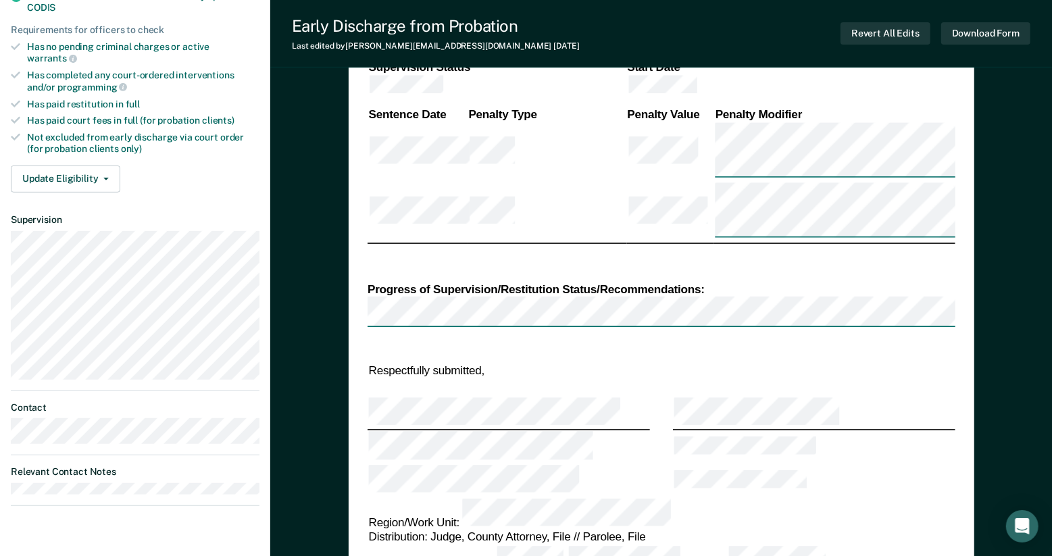
scroll to position [398, 0]
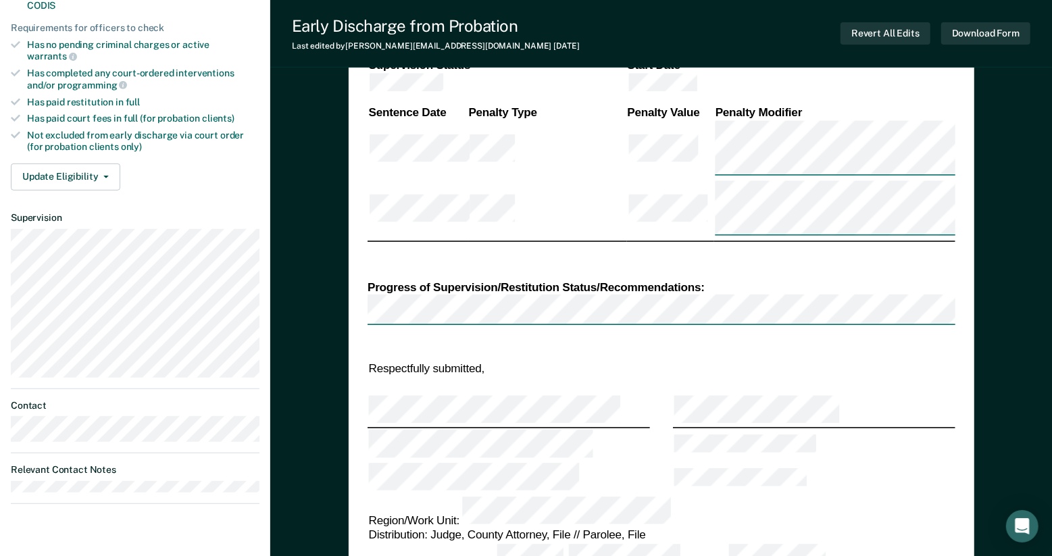
click at [604, 395] on div at bounding box center [508, 410] width 280 height 31
click at [583, 395] on div at bounding box center [508, 410] width 280 height 31
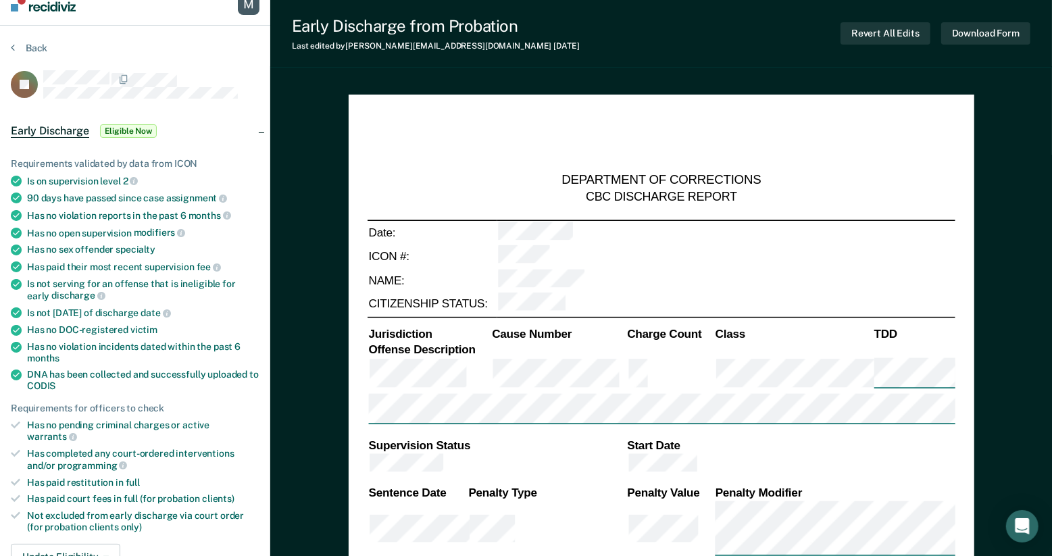
scroll to position [0, 0]
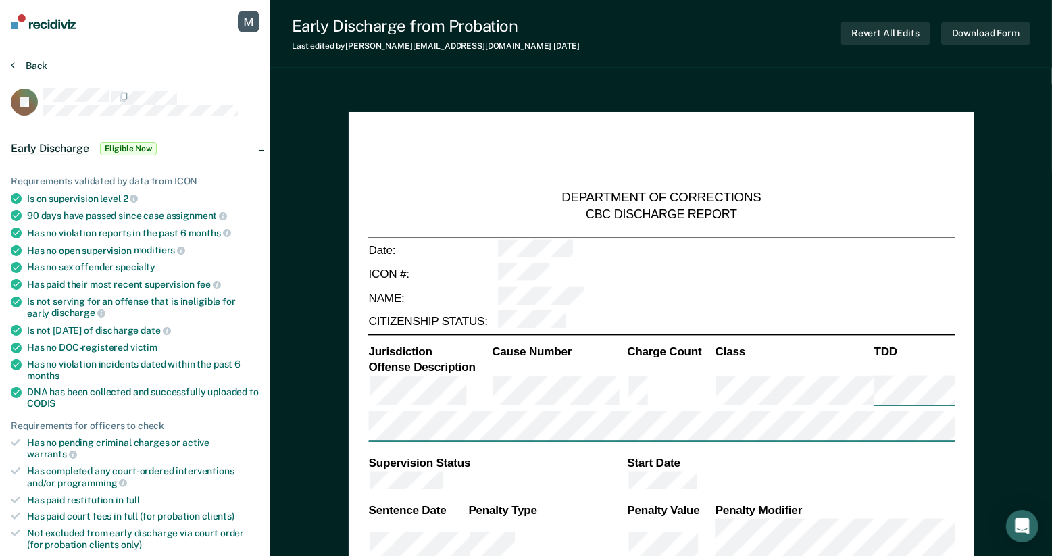
click at [18, 63] on button "Back" at bounding box center [29, 65] width 36 height 12
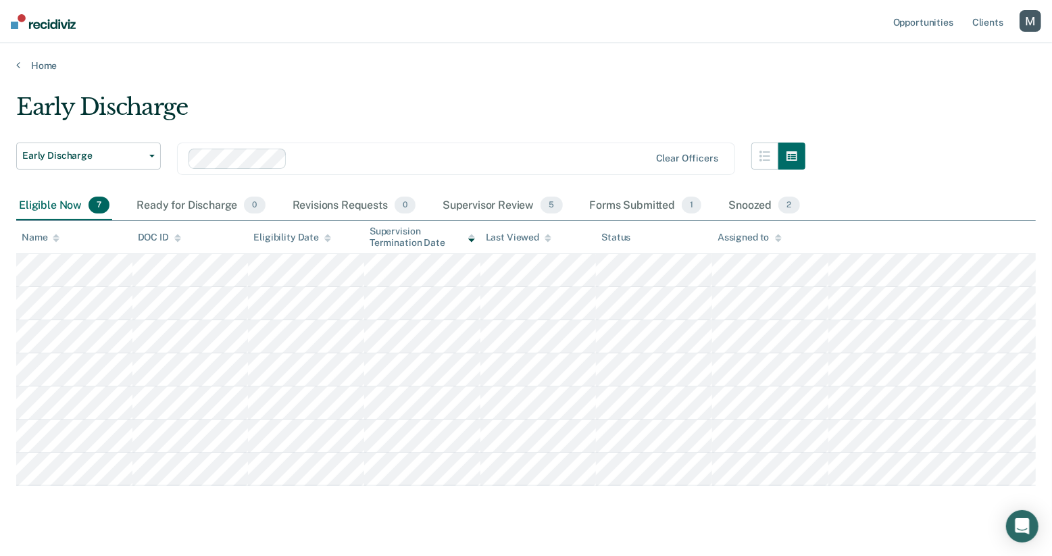
click at [1024, 22] on div "button" at bounding box center [1031, 21] width 22 height 22
click at [945, 87] on link "Log Out" at bounding box center [976, 88] width 109 height 11
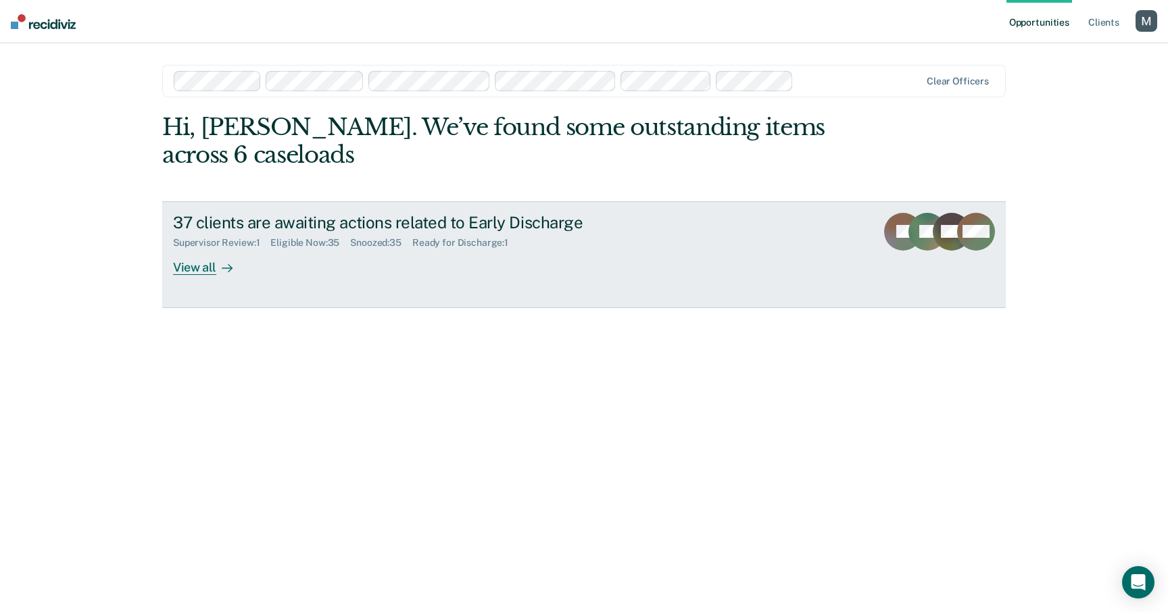
click at [229, 257] on div "View all" at bounding box center [211, 262] width 76 height 26
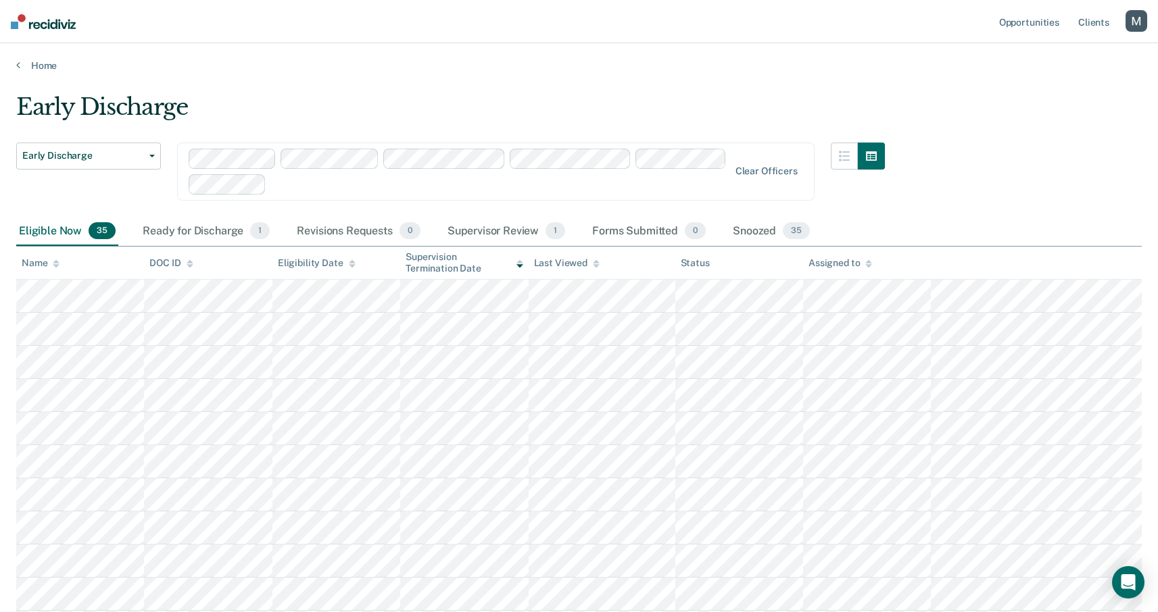
click at [1142, 26] on div "button" at bounding box center [1136, 21] width 22 height 22
click at [1072, 55] on link "Profile" at bounding box center [1081, 54] width 109 height 11
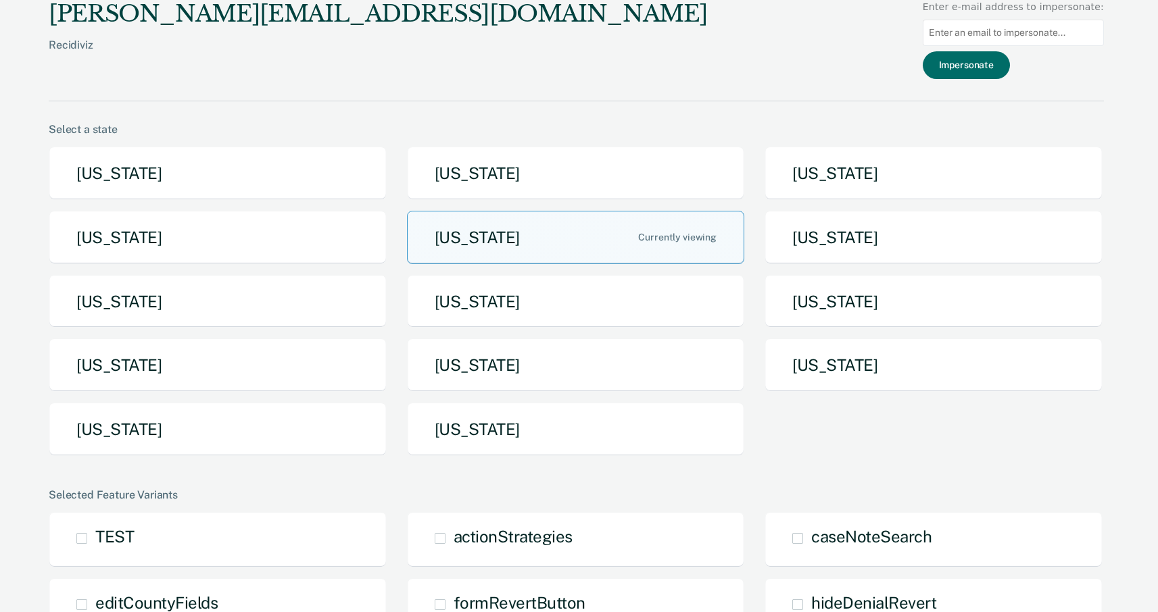
click at [1033, 41] on input at bounding box center [1012, 33] width 181 height 26
paste input "[URL][DOMAIN_NAME]"
type input "[URL][DOMAIN_NAME]"
click at [968, 36] on input at bounding box center [1012, 33] width 181 height 26
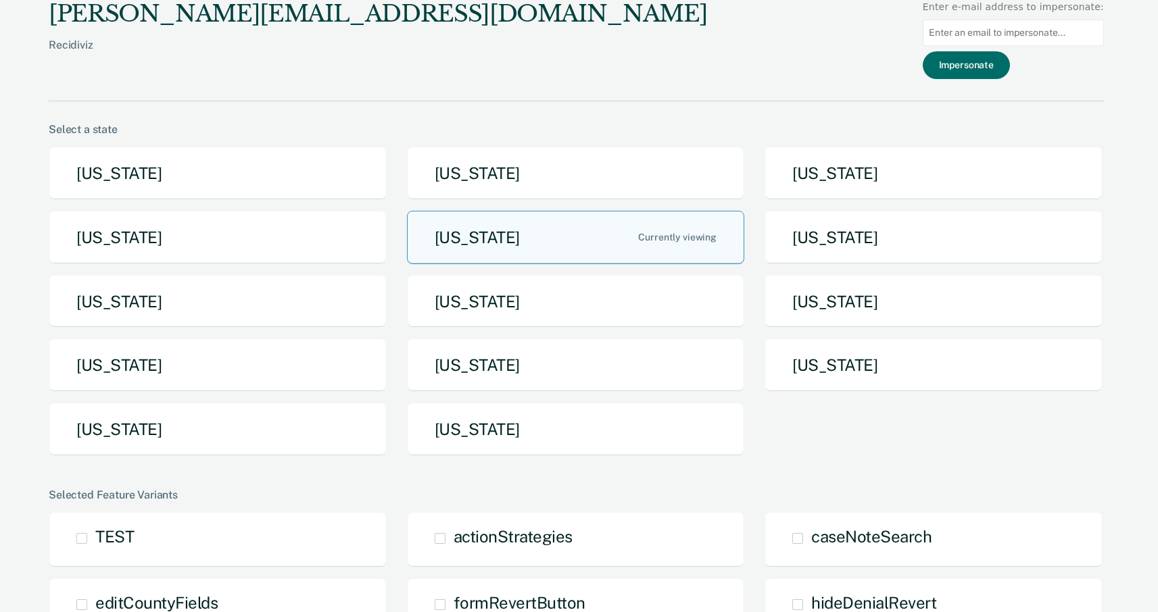
paste input "[PERSON_NAME][EMAIL_ADDRESS][PERSON_NAME][US_STATE][DOMAIN_NAME]"
type input "[PERSON_NAME][EMAIL_ADDRESS][PERSON_NAME][US_STATE][DOMAIN_NAME]"
click at [969, 61] on button "Impersonate" at bounding box center [965, 65] width 87 height 28
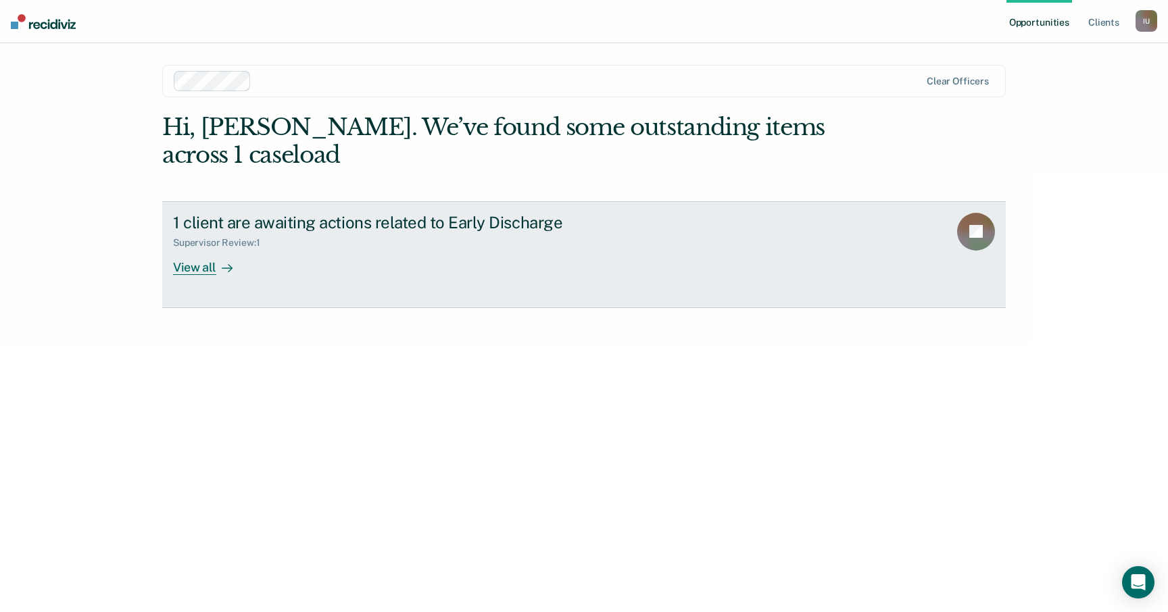
click at [288, 267] on div "1 client are awaiting actions related to Early Discharge Supervisor Review : 1 …" at bounding box center [426, 244] width 507 height 62
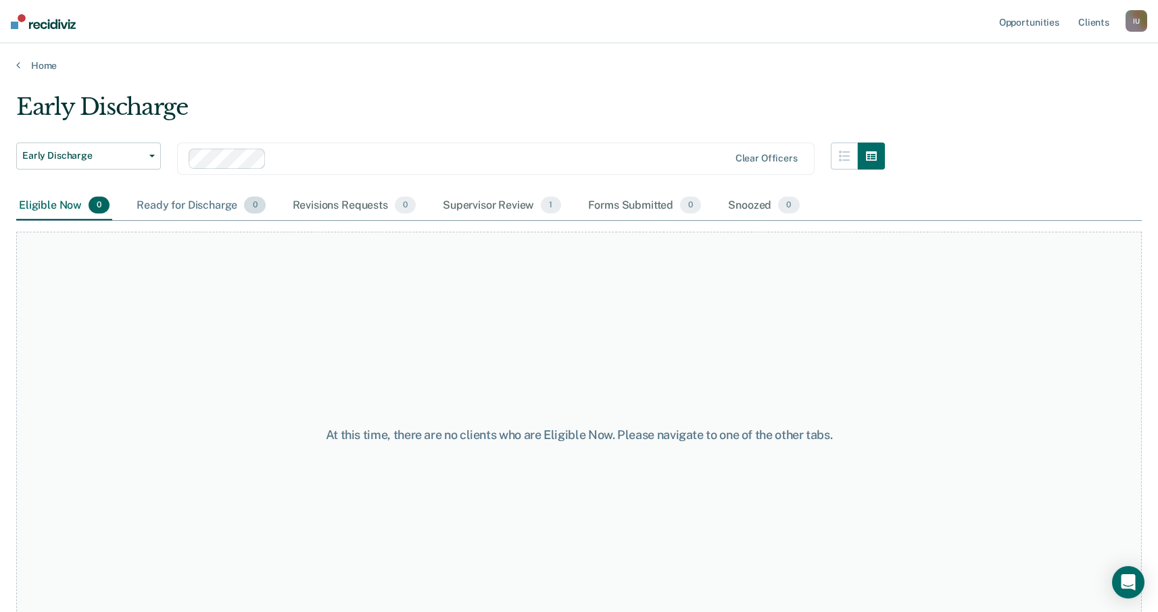
click at [199, 204] on div "Ready for Discharge 0" at bounding box center [201, 206] width 134 height 30
drag, startPoint x: 339, startPoint y: 202, endPoint x: 474, endPoint y: 207, distance: 135.9
click at [339, 202] on div "Revisions Requests 0" at bounding box center [354, 206] width 128 height 30
click at [475, 207] on div "Supervisor Review 1" at bounding box center [502, 206] width 124 height 30
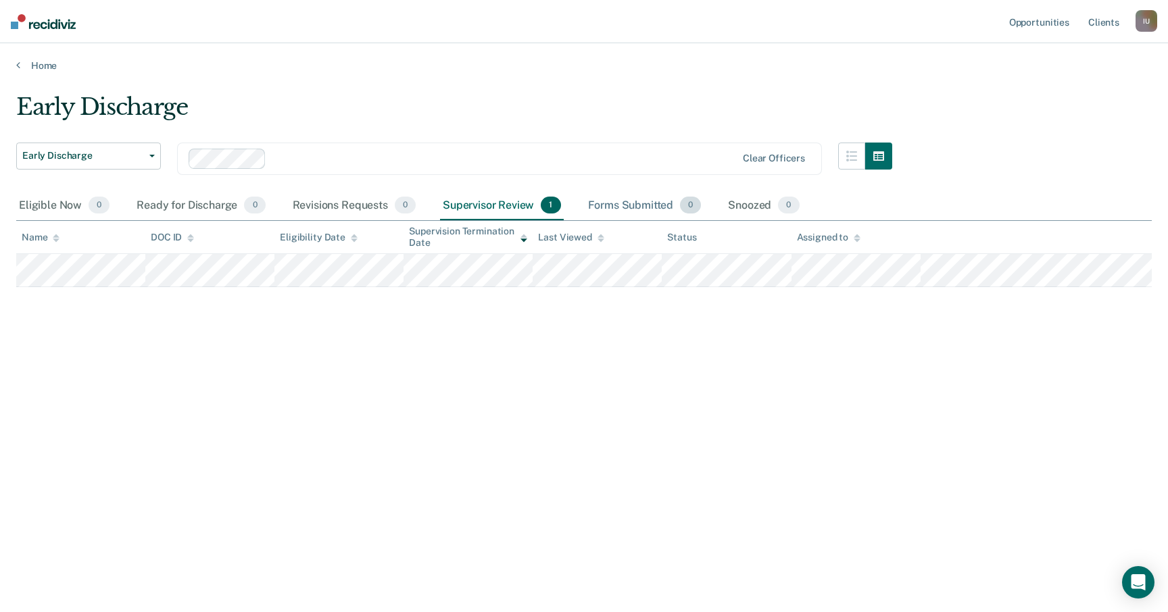
click at [672, 205] on div "Forms Submitted 0" at bounding box center [644, 206] width 119 height 30
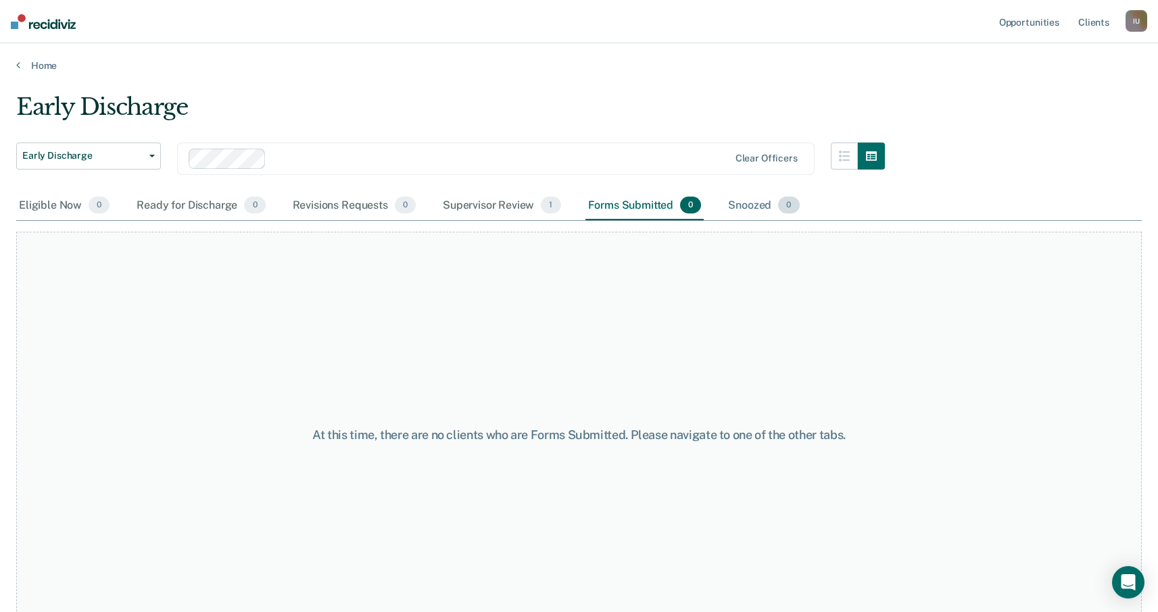
click at [772, 204] on div "Snoozed 0" at bounding box center [763, 206] width 76 height 30
click at [1133, 11] on div "I U" at bounding box center [1136, 21] width 22 height 22
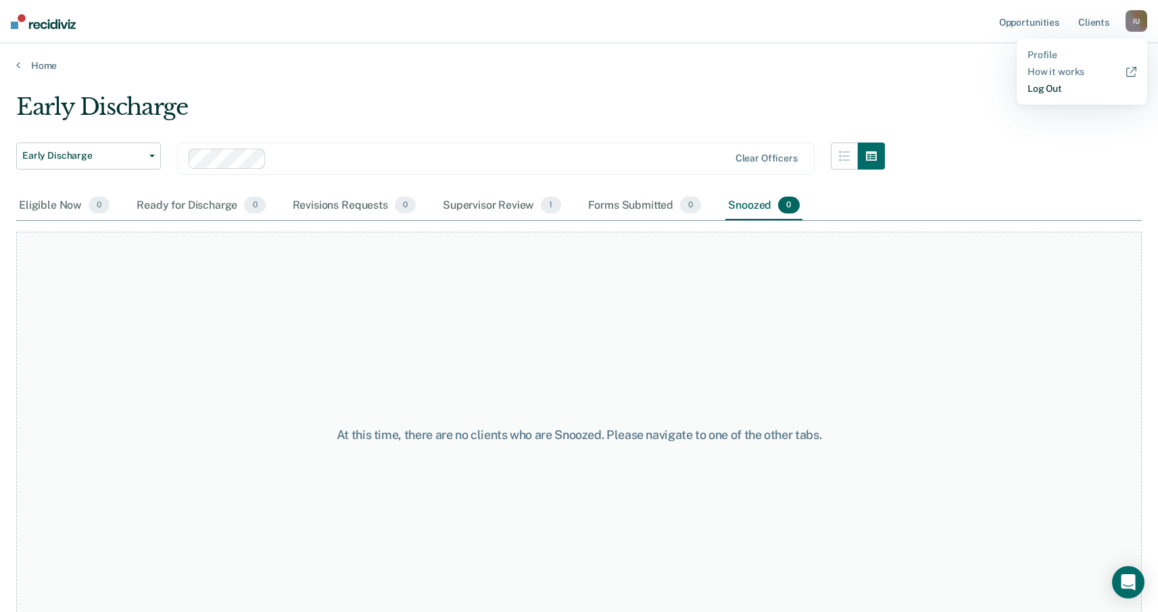
click at [1069, 86] on link "Log Out" at bounding box center [1081, 88] width 109 height 11
